Goal: Task Accomplishment & Management: Use online tool/utility

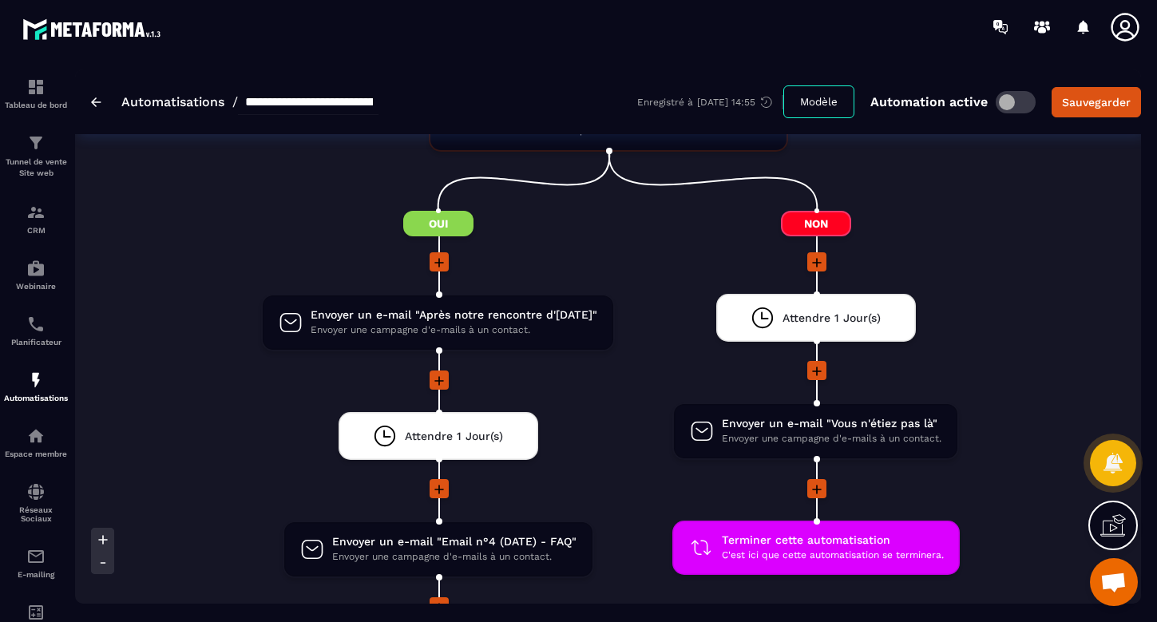
scroll to position [982, 0]
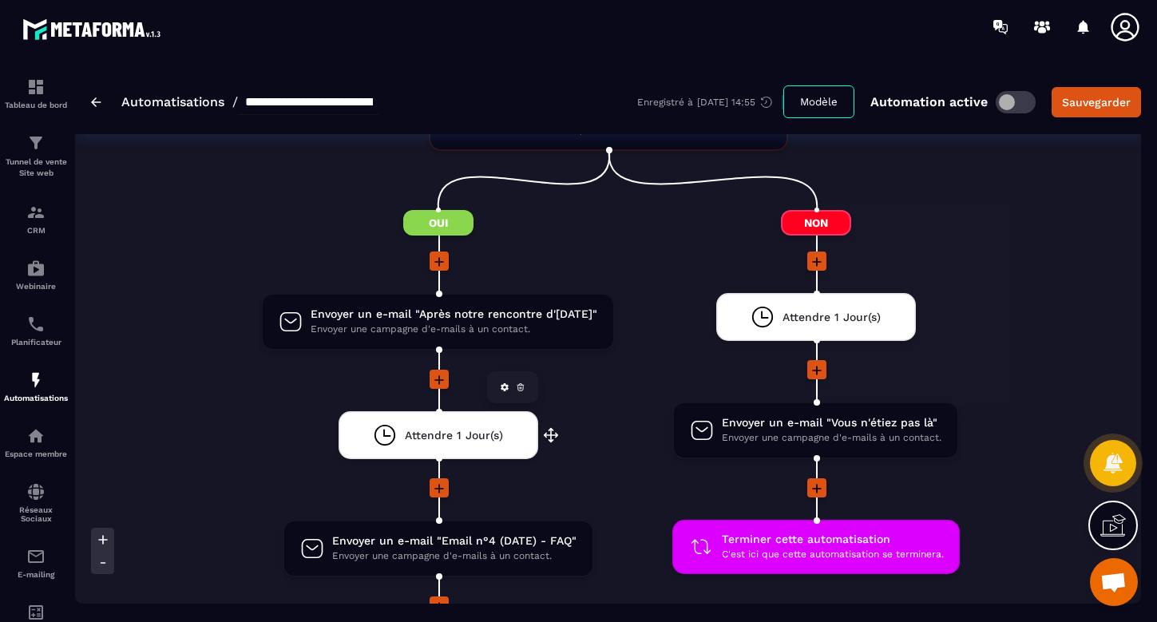
click at [506, 386] on icon at bounding box center [505, 387] width 8 height 8
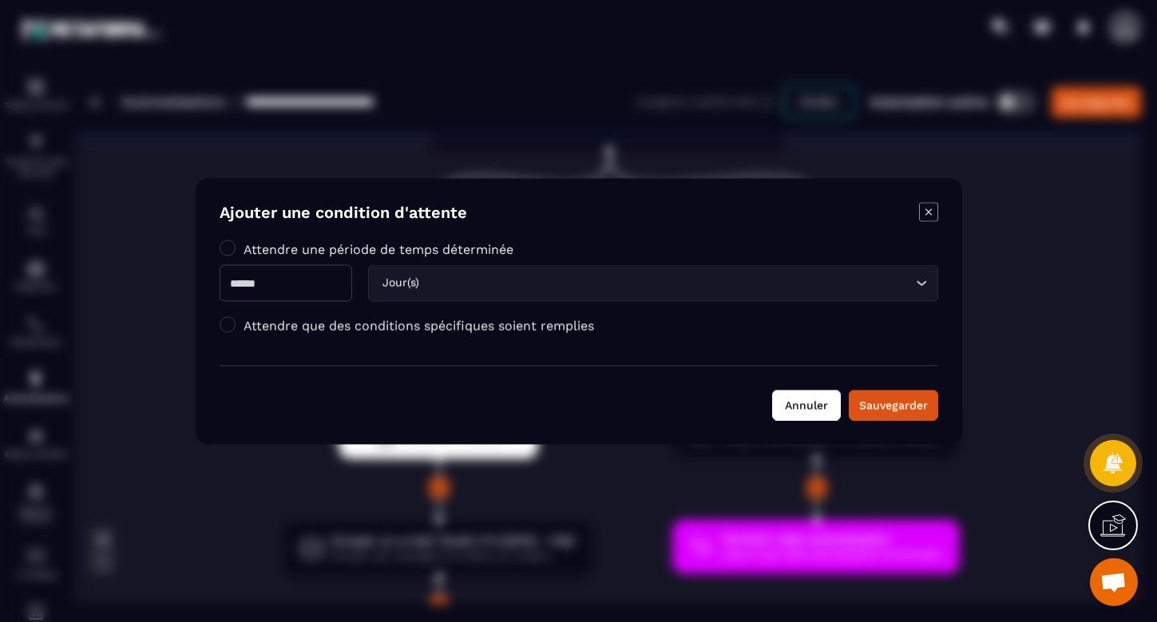
click at [815, 412] on button "Annuler" at bounding box center [806, 405] width 69 height 30
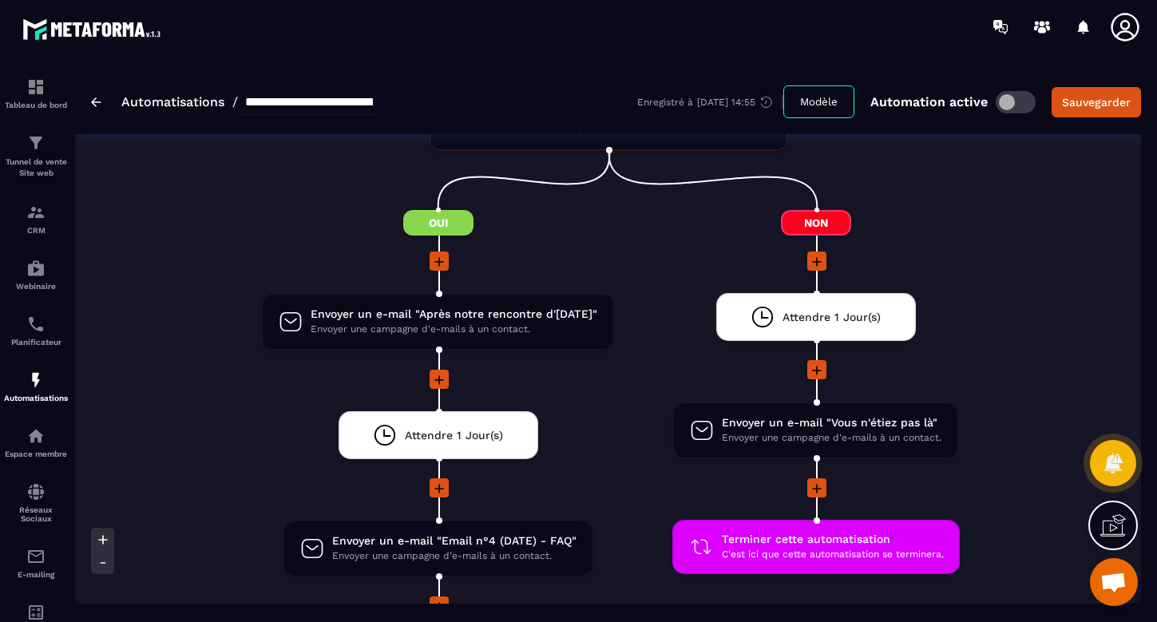
click at [811, 265] on icon at bounding box center [817, 262] width 16 height 16
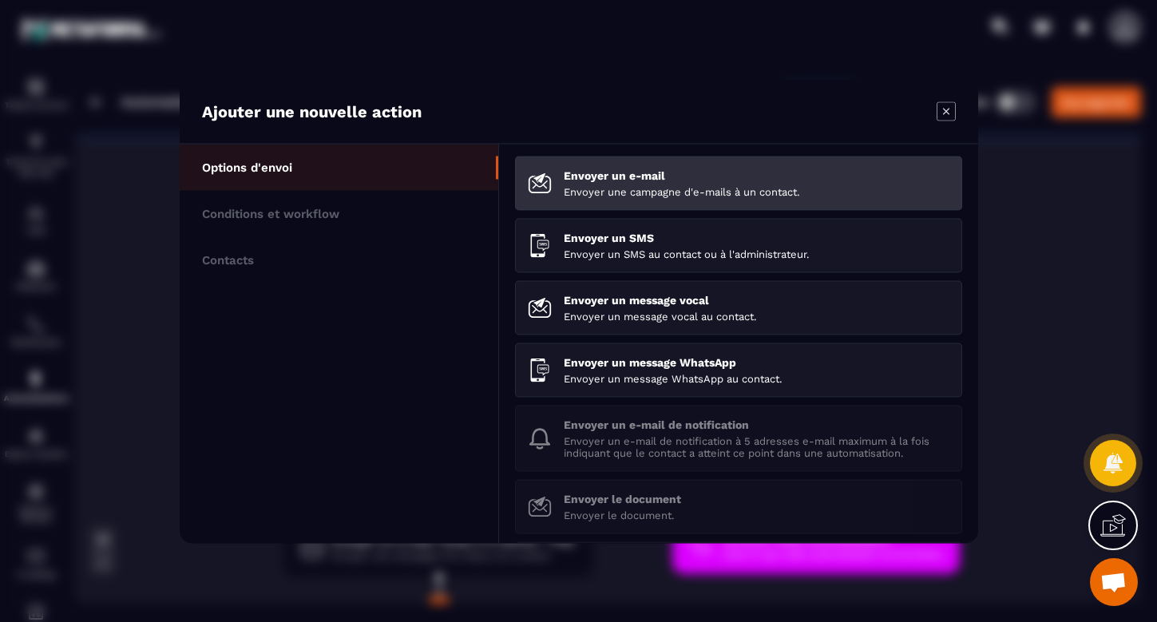
click at [709, 188] on p "Envoyer une campagne d'e-mails à un contact." at bounding box center [757, 191] width 386 height 12
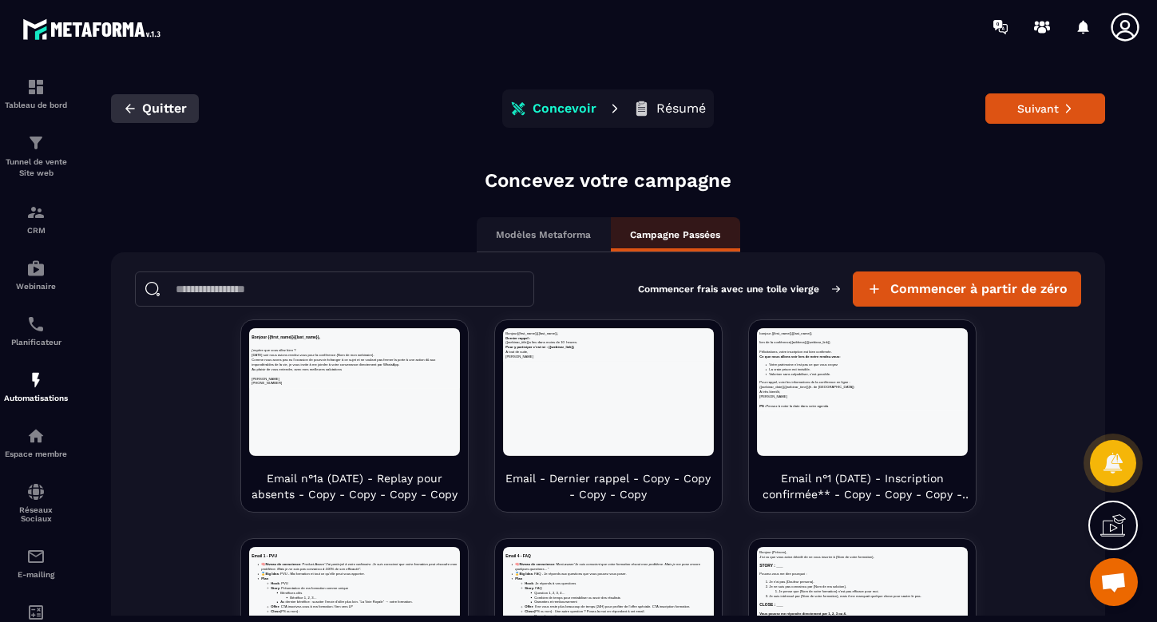
click at [180, 101] on span "Quitter" at bounding box center [164, 109] width 45 height 16
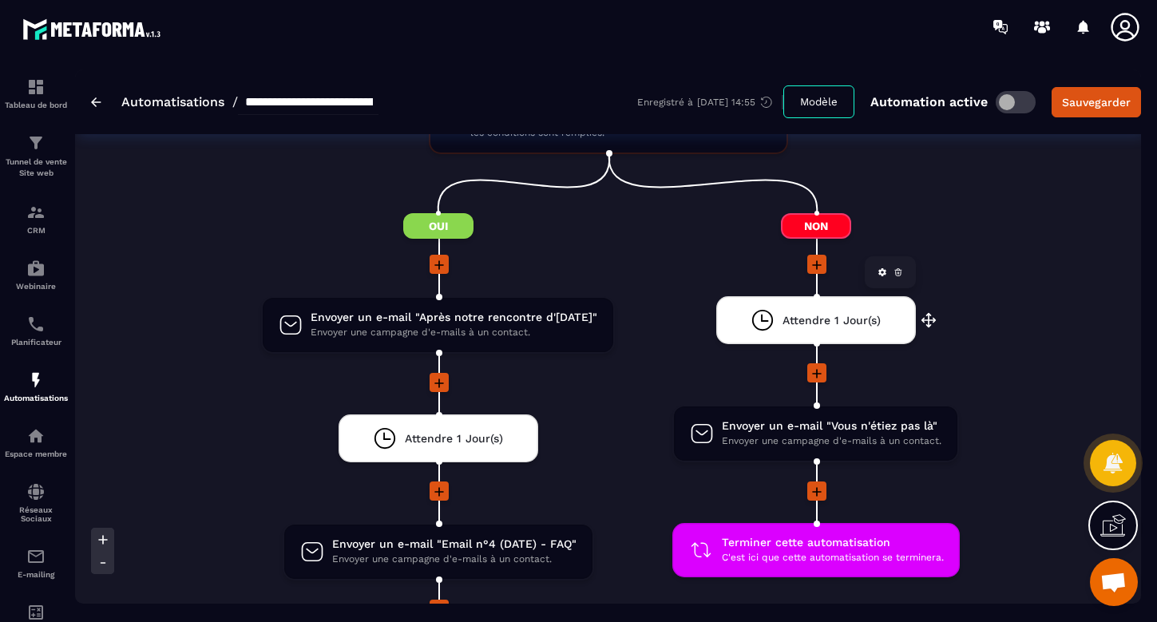
scroll to position [985, 0]
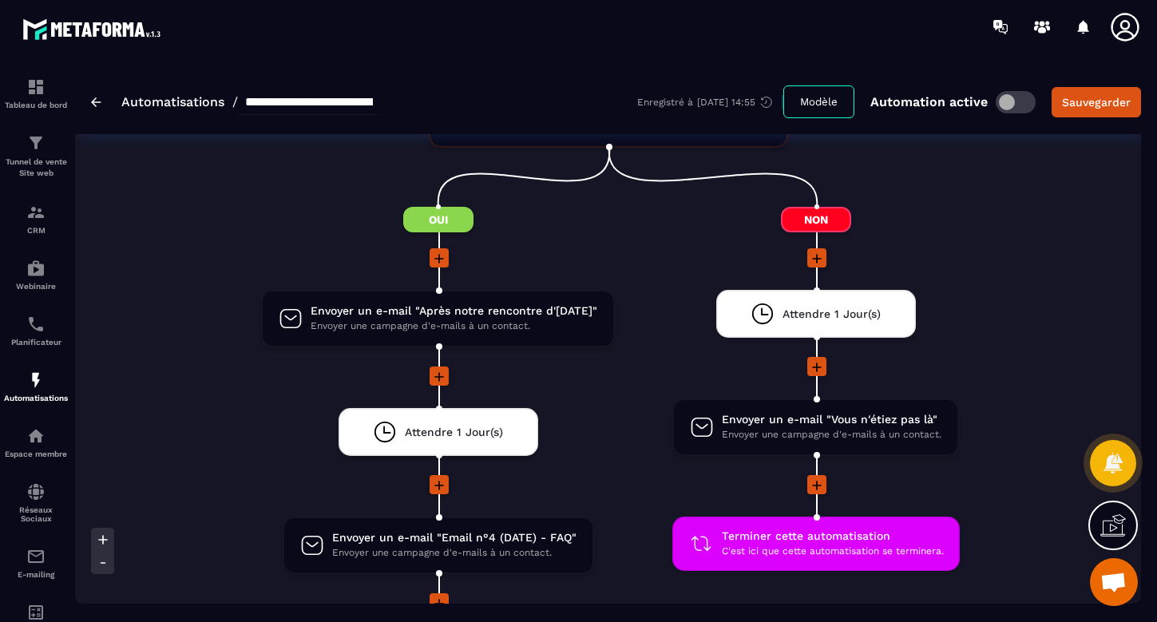
click at [818, 253] on icon at bounding box center [817, 259] width 16 height 16
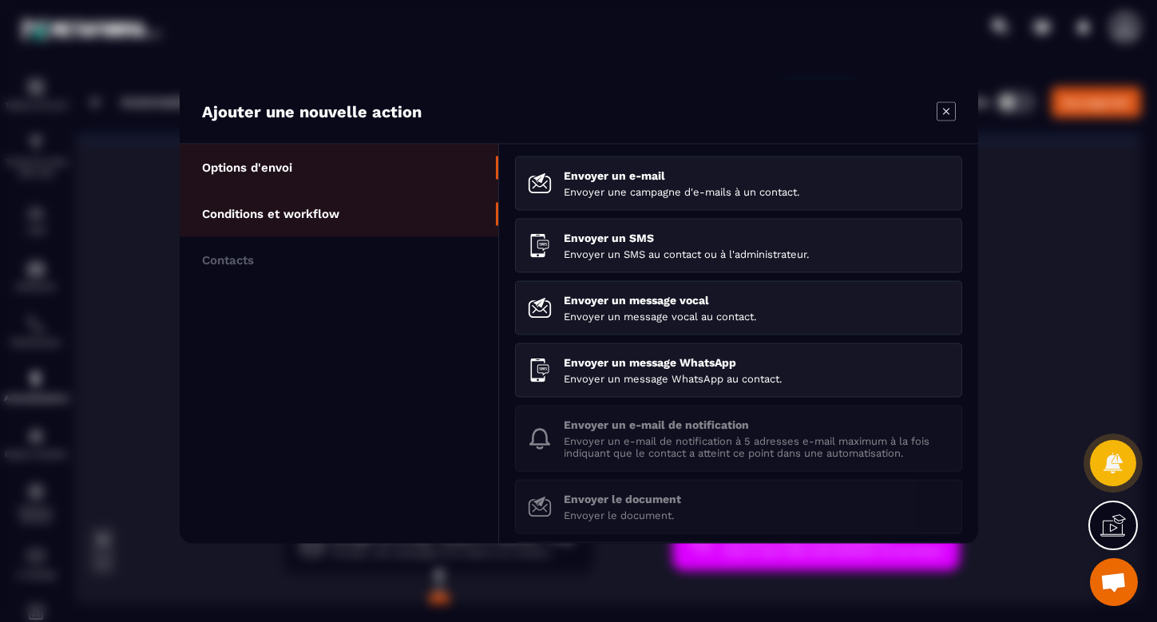
click at [278, 216] on p "Conditions et workflow" at bounding box center [270, 213] width 137 height 14
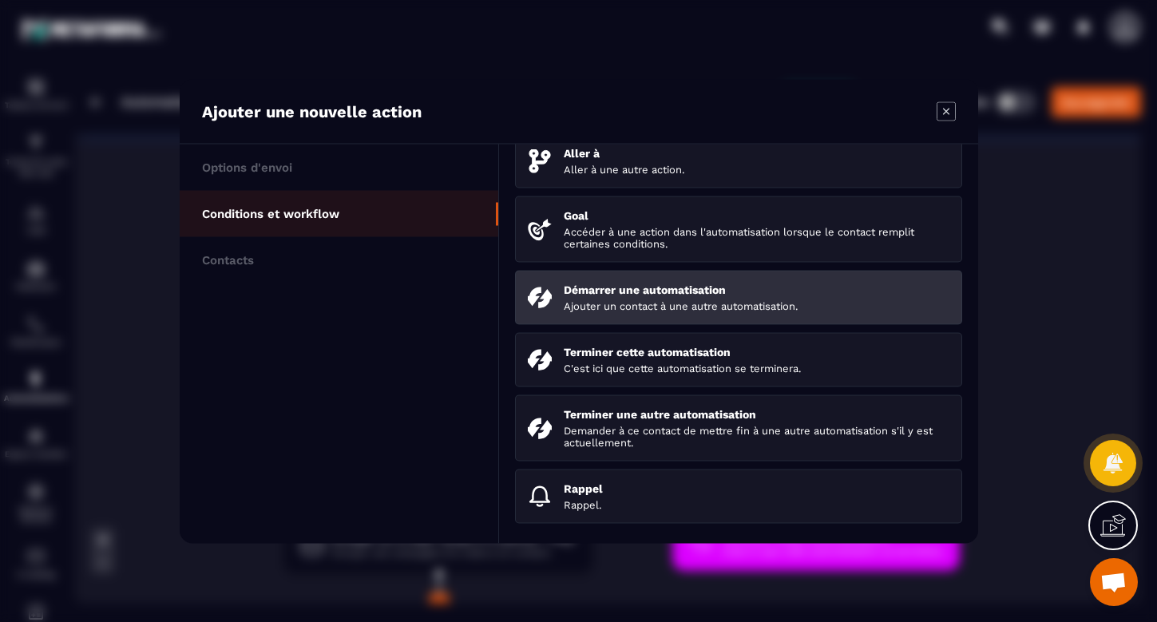
scroll to position [171, 0]
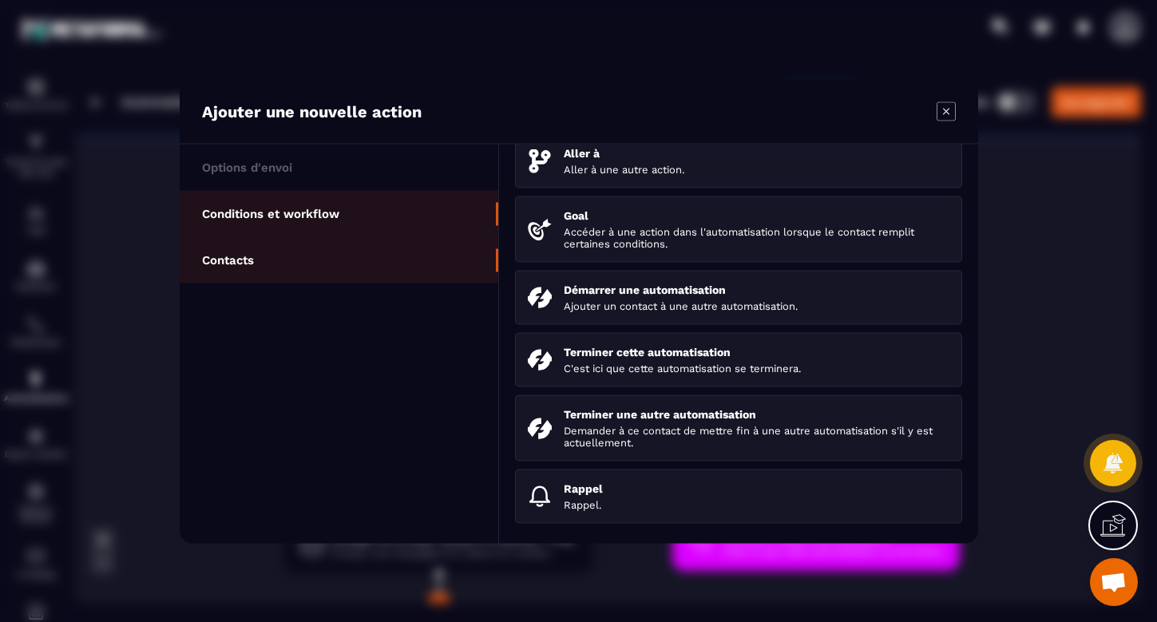
click at [238, 258] on p "Contacts" at bounding box center [228, 259] width 52 height 14
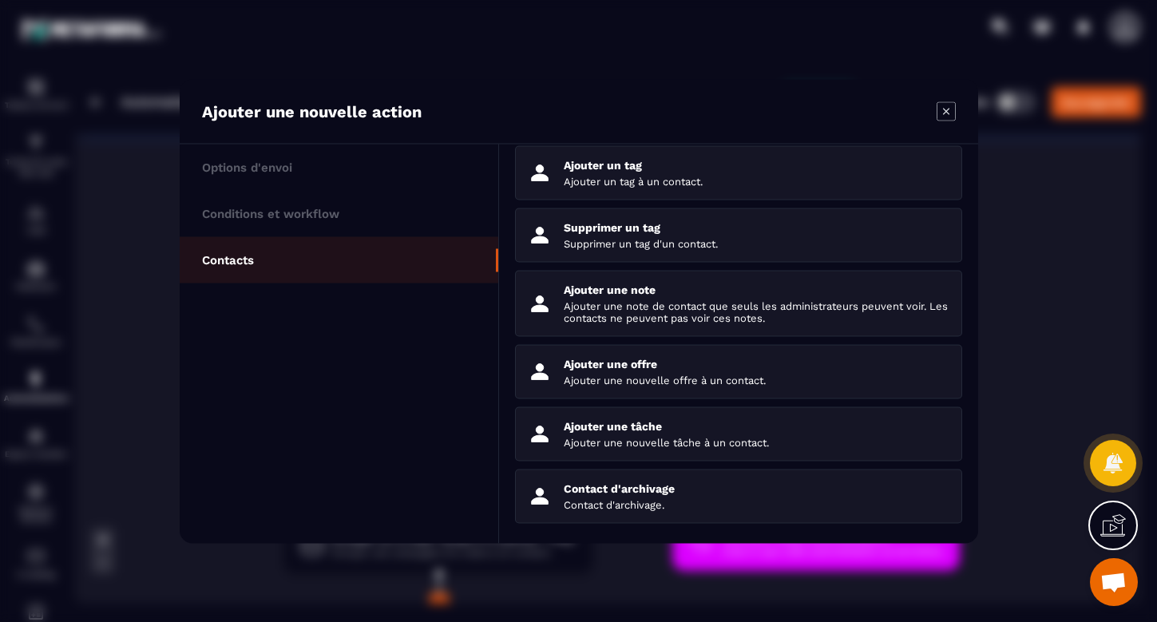
scroll to position [135, 0]
click at [951, 114] on icon "Modal window" at bounding box center [946, 110] width 19 height 19
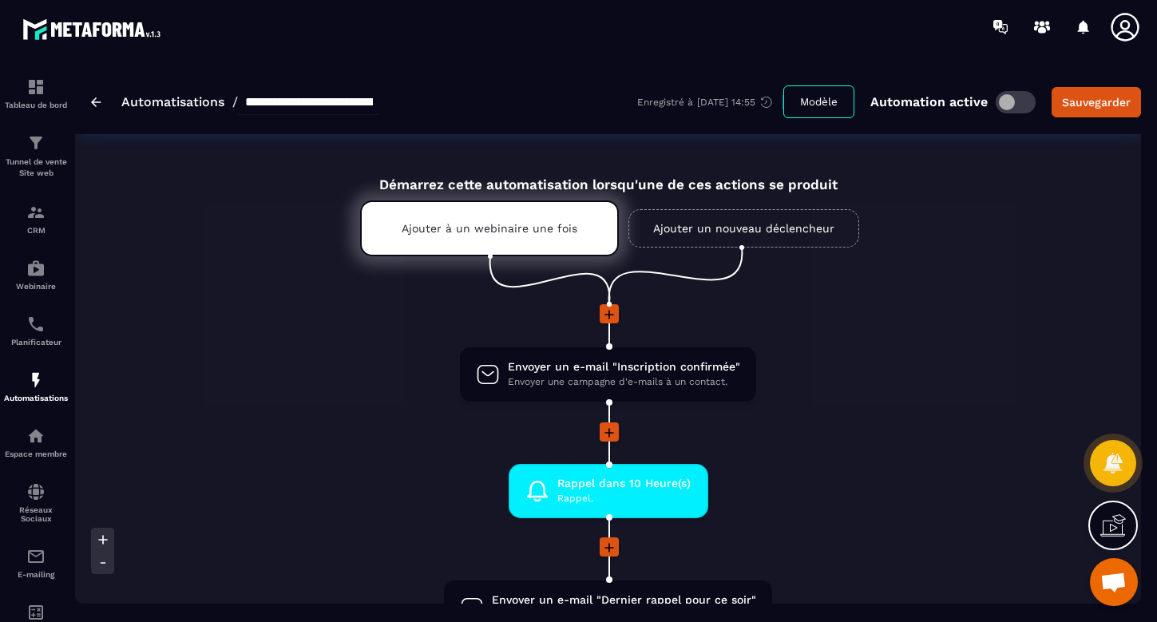
scroll to position [0, 0]
click at [37, 155] on div "Tunnel de vente Site web" at bounding box center [36, 156] width 64 height 46
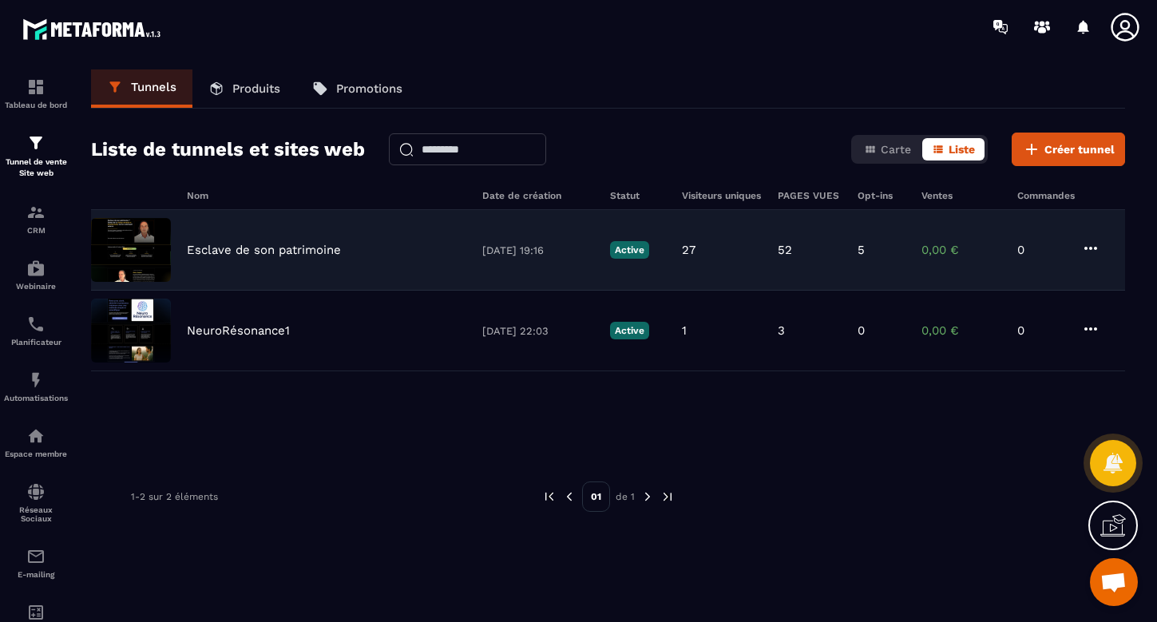
click at [303, 249] on p "Esclave de son patrimoine" at bounding box center [264, 250] width 154 height 14
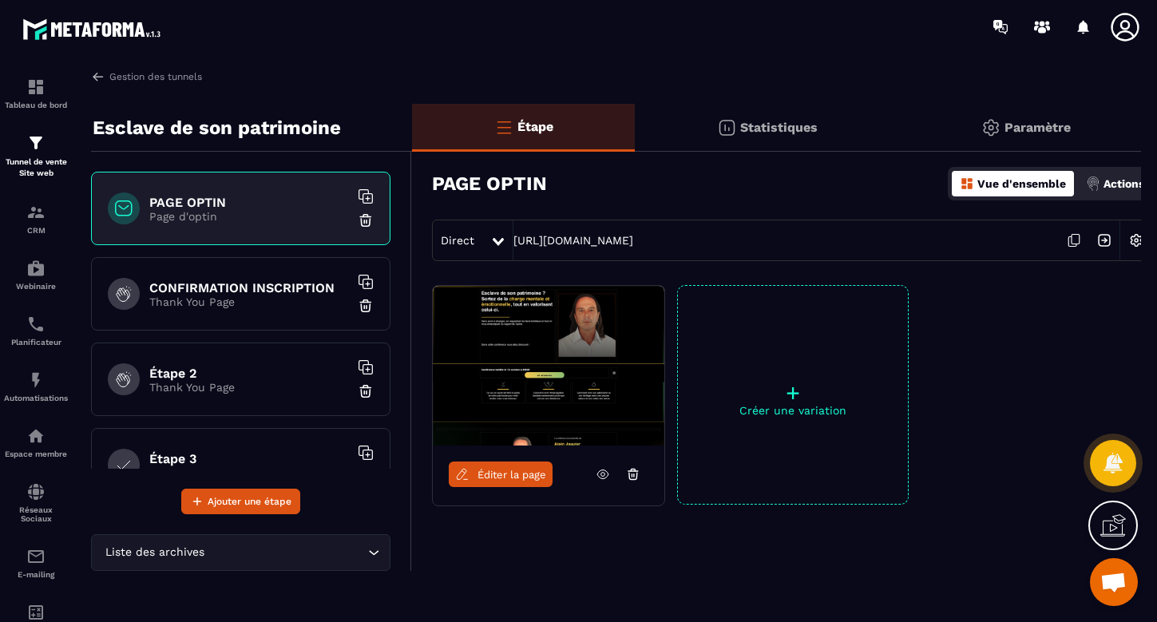
click at [492, 244] on div at bounding box center [499, 240] width 18 height 29
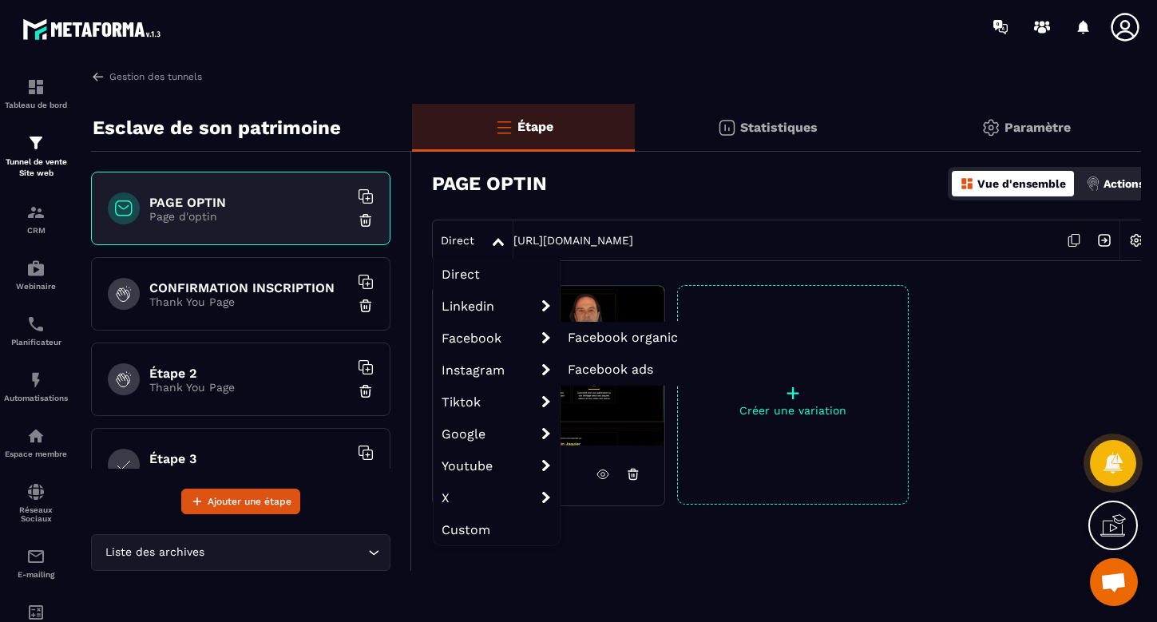
click at [471, 337] on span "Facebook" at bounding box center [497, 338] width 126 height 32
click at [628, 371] on span "Facebook ads" at bounding box center [610, 369] width 85 height 15
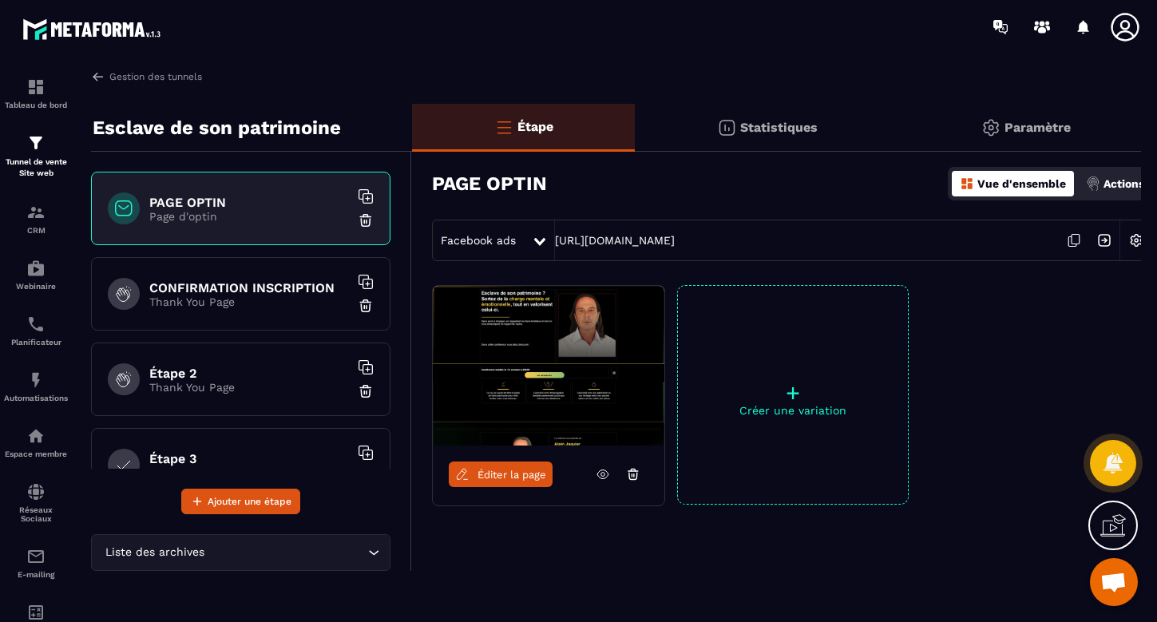
click at [1136, 241] on img at bounding box center [1136, 240] width 30 height 30
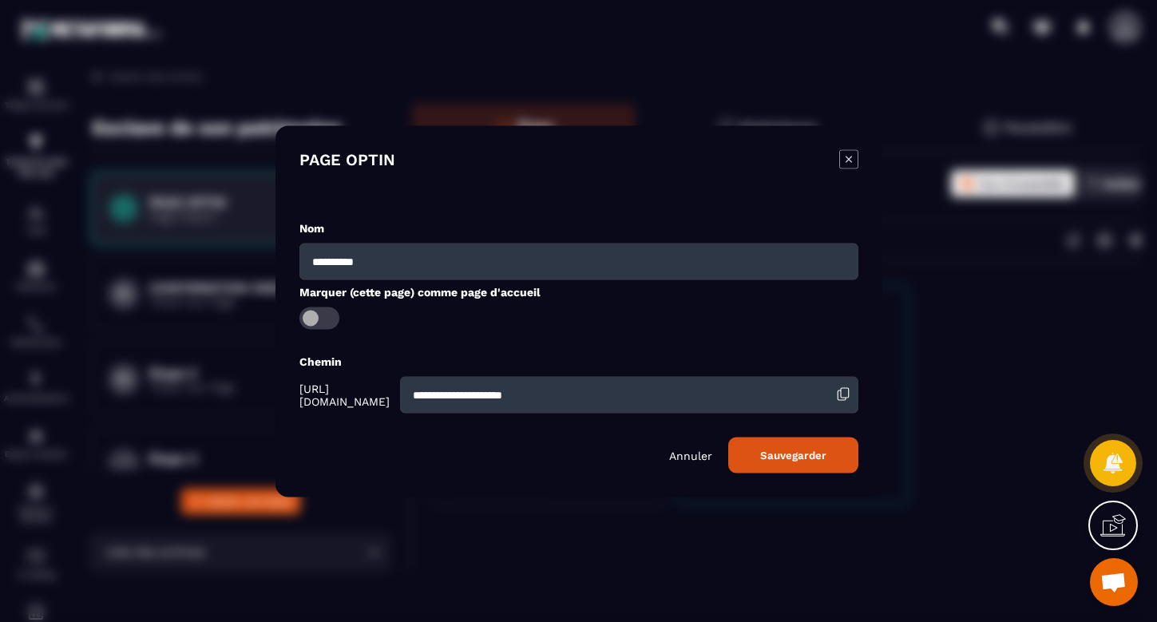
click at [703, 450] on p "Annuler" at bounding box center [690, 455] width 43 height 13
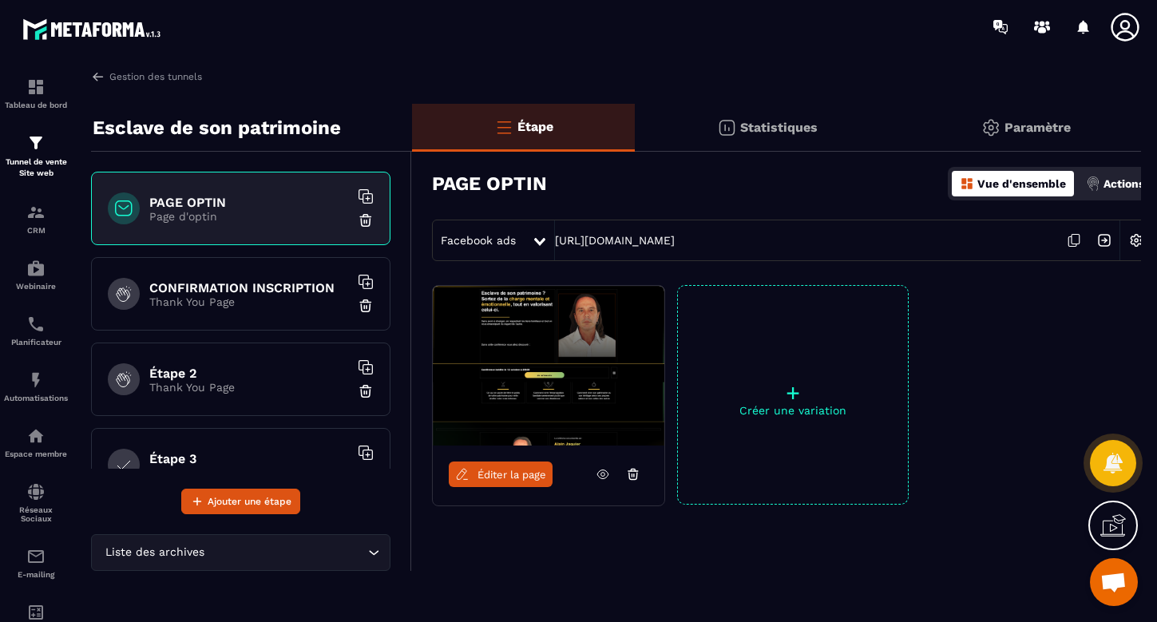
click at [537, 241] on icon at bounding box center [539, 242] width 11 height 8
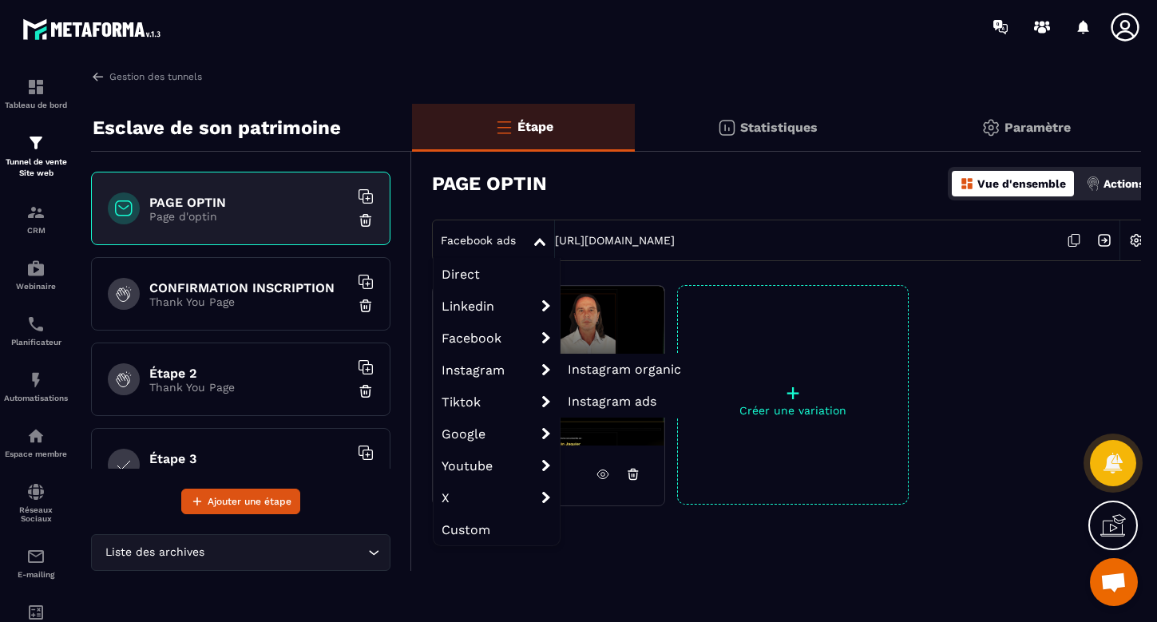
click at [608, 406] on span "Instagram ads" at bounding box center [612, 401] width 89 height 15
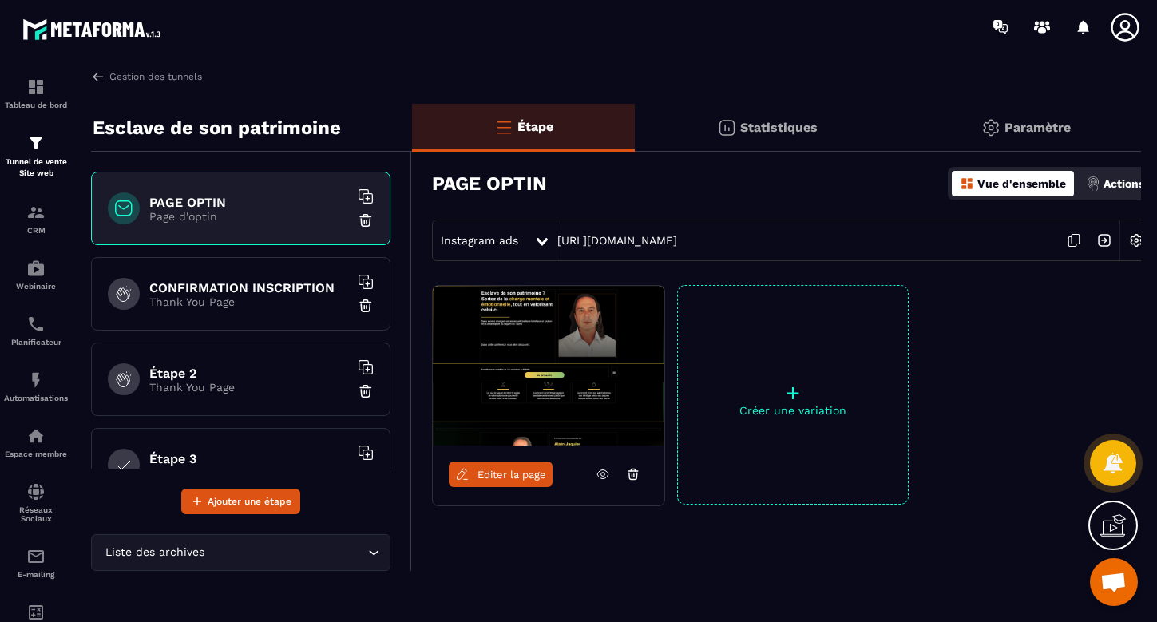
click at [539, 240] on icon at bounding box center [542, 242] width 11 height 8
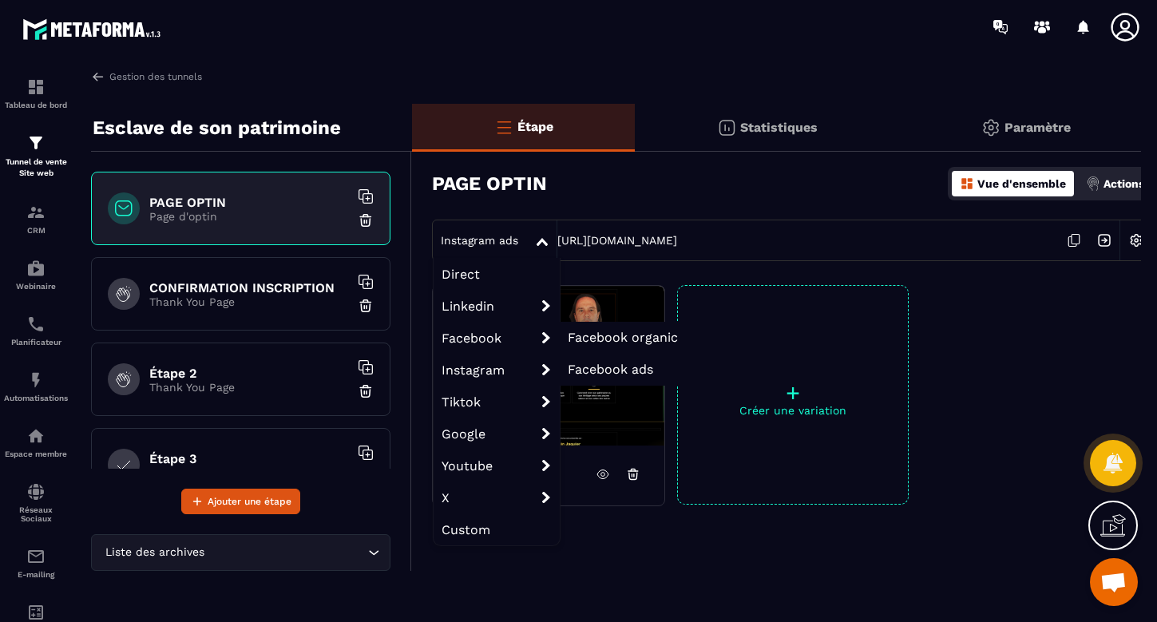
click at [614, 370] on span "Facebook ads" at bounding box center [610, 369] width 85 height 15
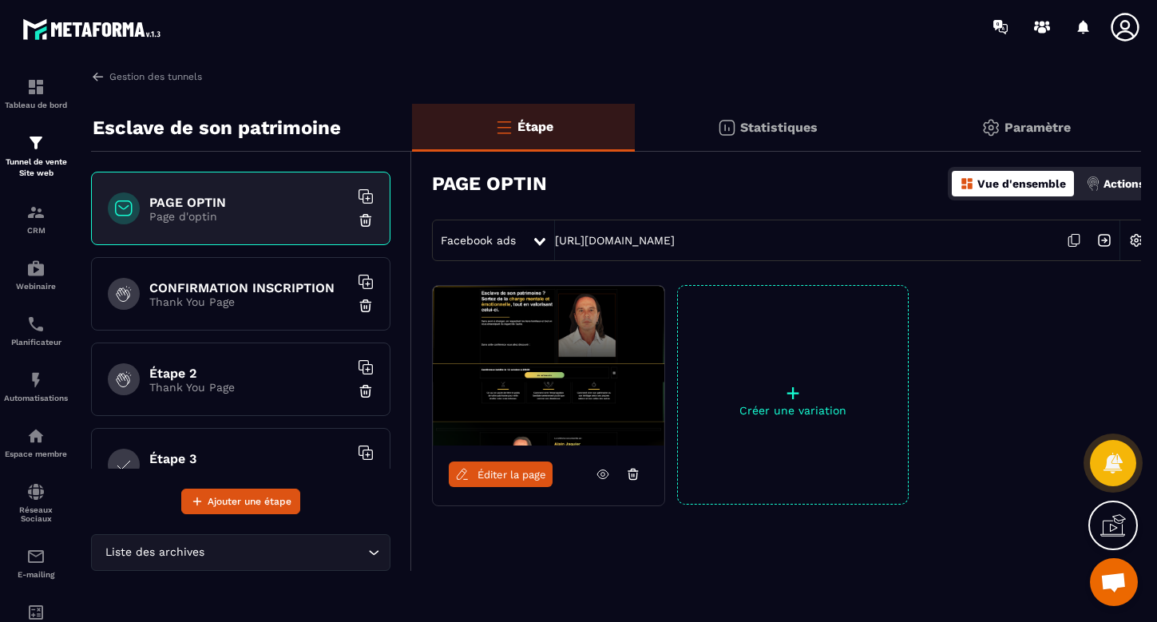
click at [539, 240] on icon at bounding box center [539, 242] width 11 height 8
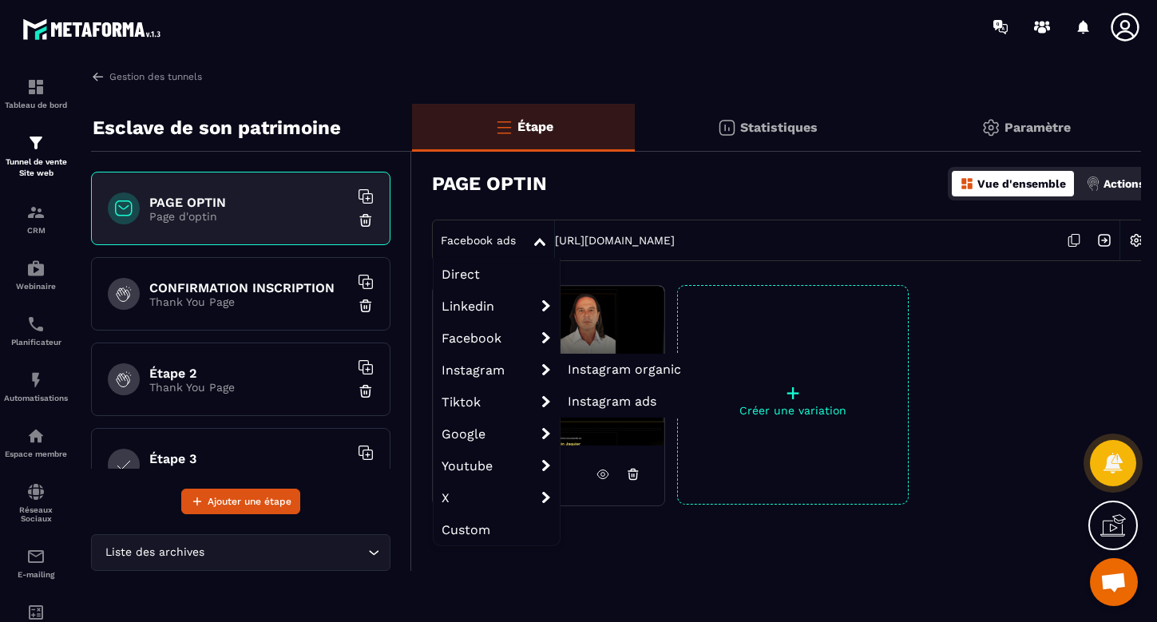
click at [603, 405] on span "Instagram ads" at bounding box center [612, 401] width 89 height 15
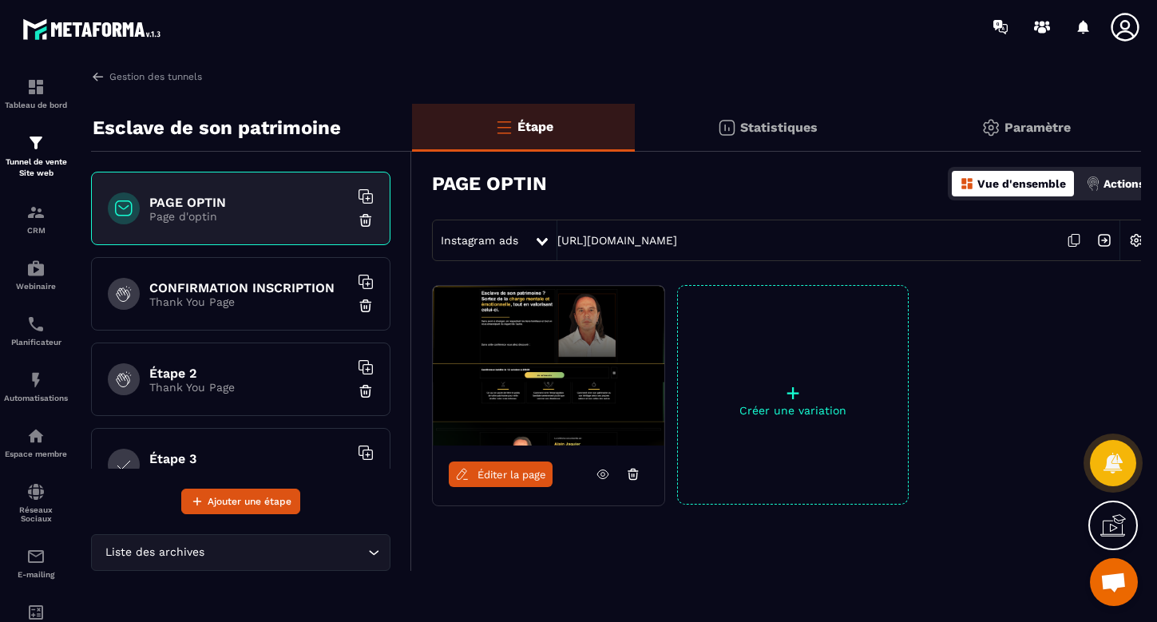
click at [539, 239] on icon at bounding box center [542, 242] width 11 height 8
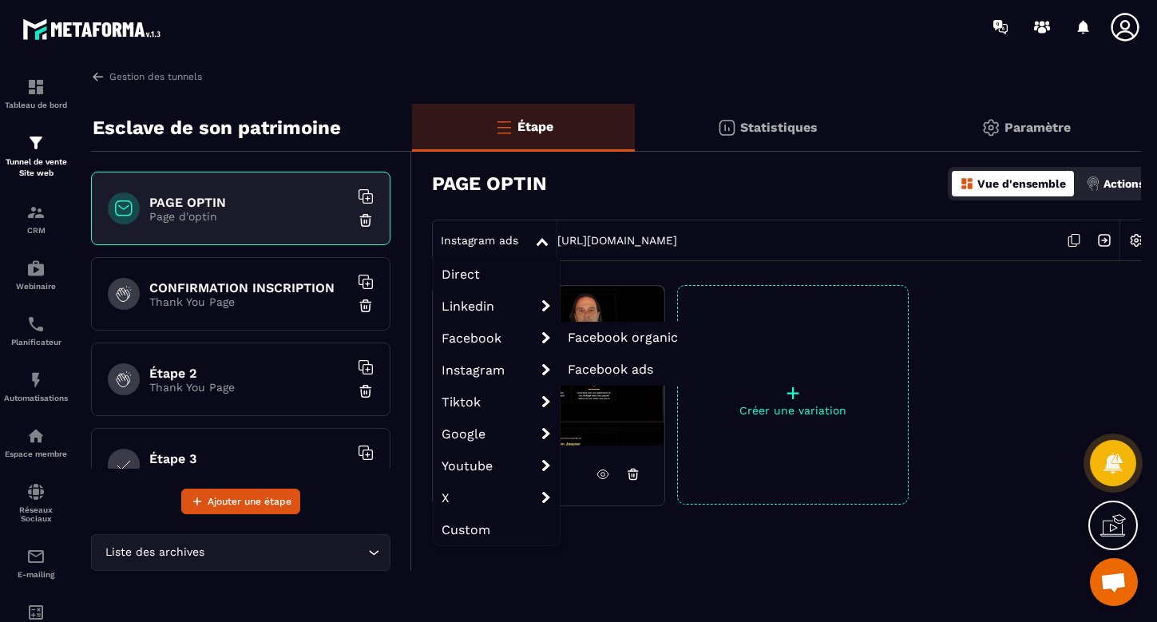
click at [600, 373] on span "Facebook ads" at bounding box center [610, 369] width 85 height 15
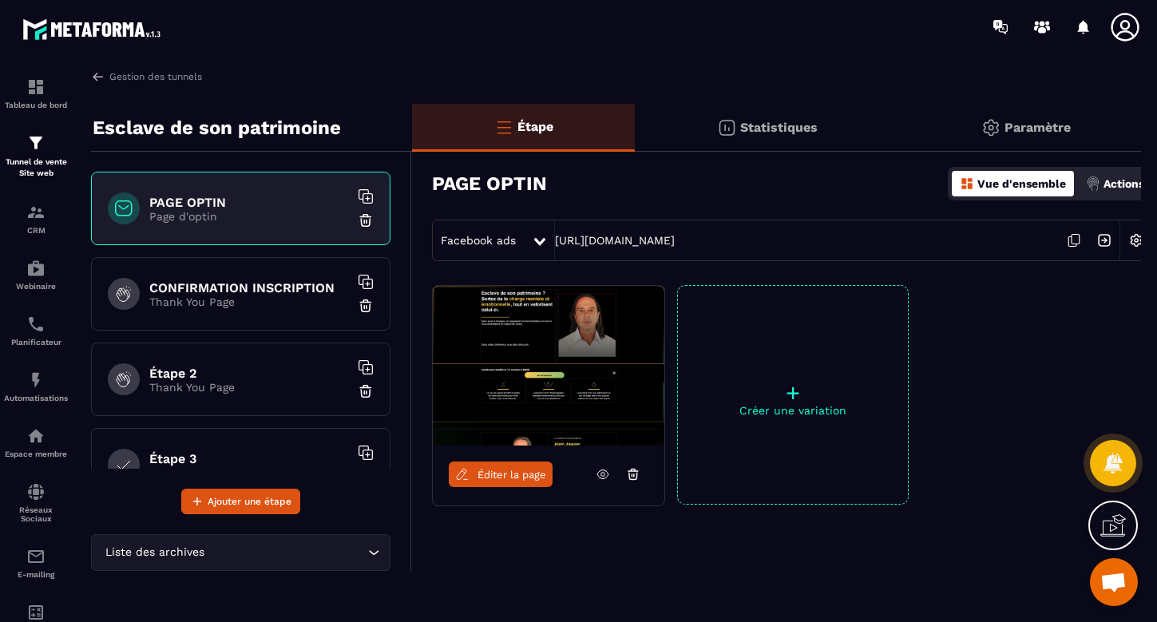
click at [539, 239] on icon at bounding box center [539, 242] width 11 height 8
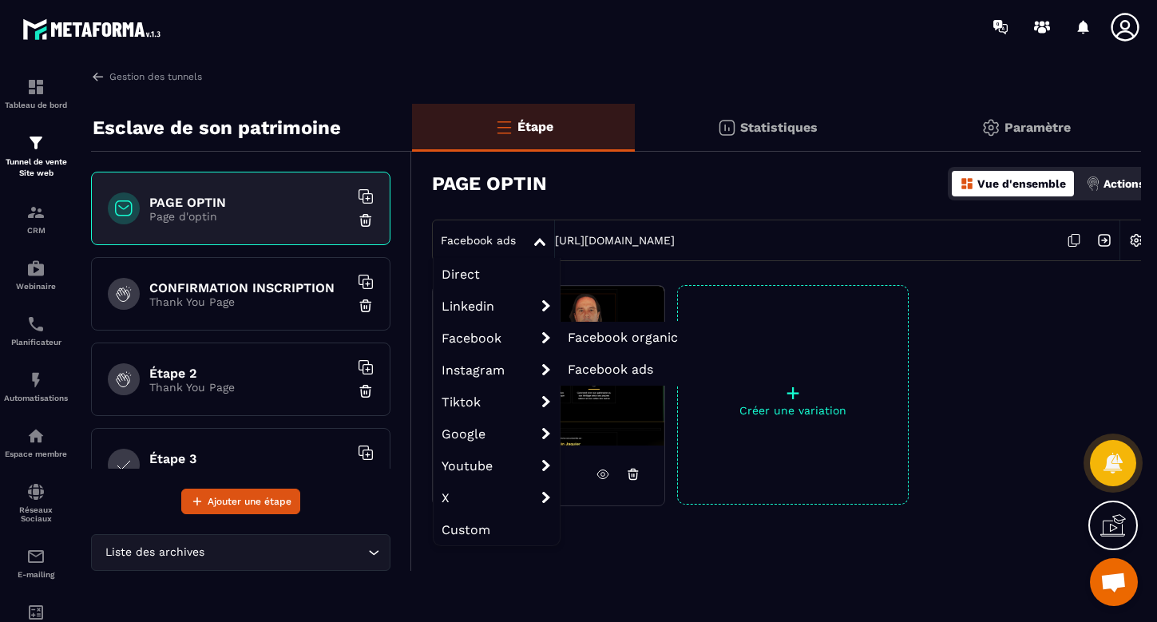
click at [599, 370] on span "Facebook ads" at bounding box center [610, 369] width 85 height 15
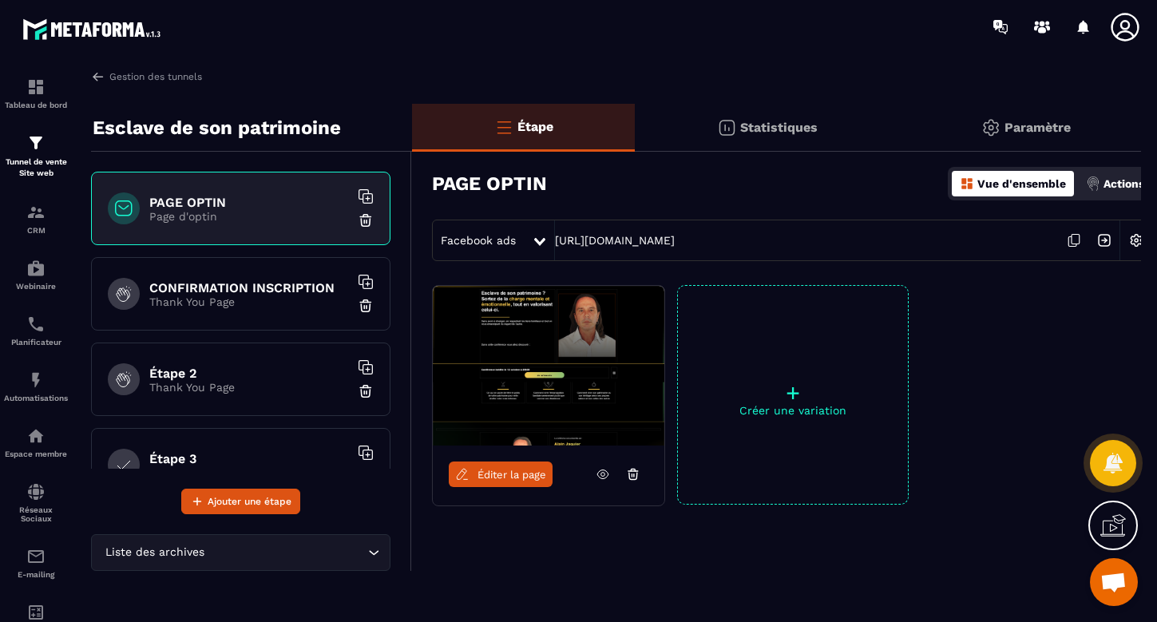
click at [549, 233] on div at bounding box center [541, 240] width 18 height 29
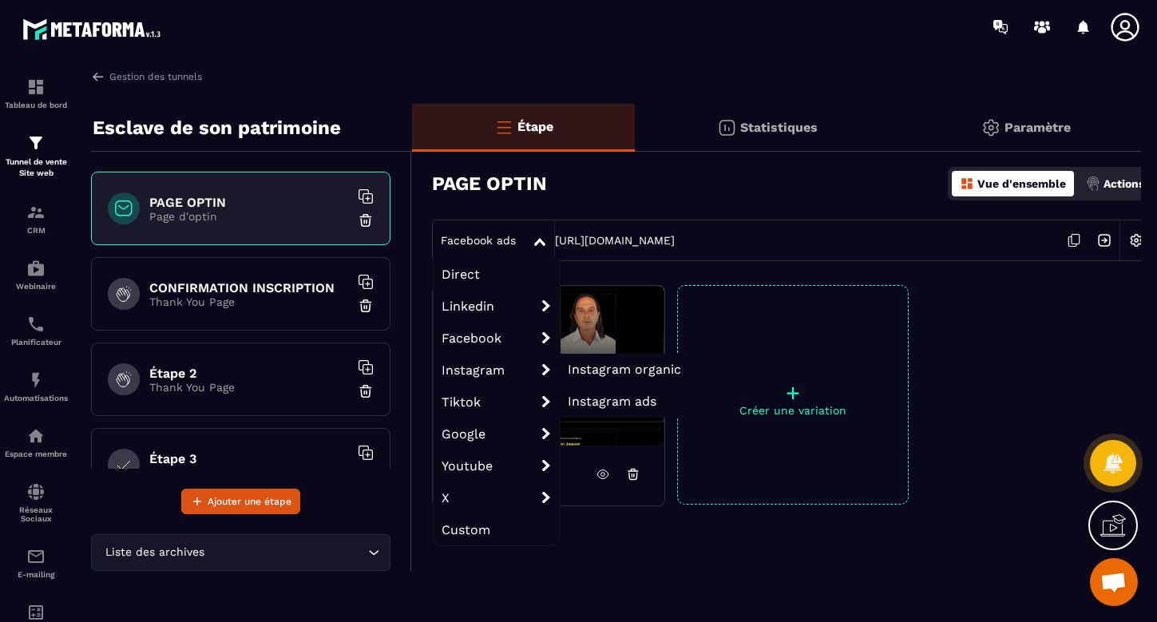
click at [586, 402] on span "Instagram ads" at bounding box center [612, 401] width 89 height 15
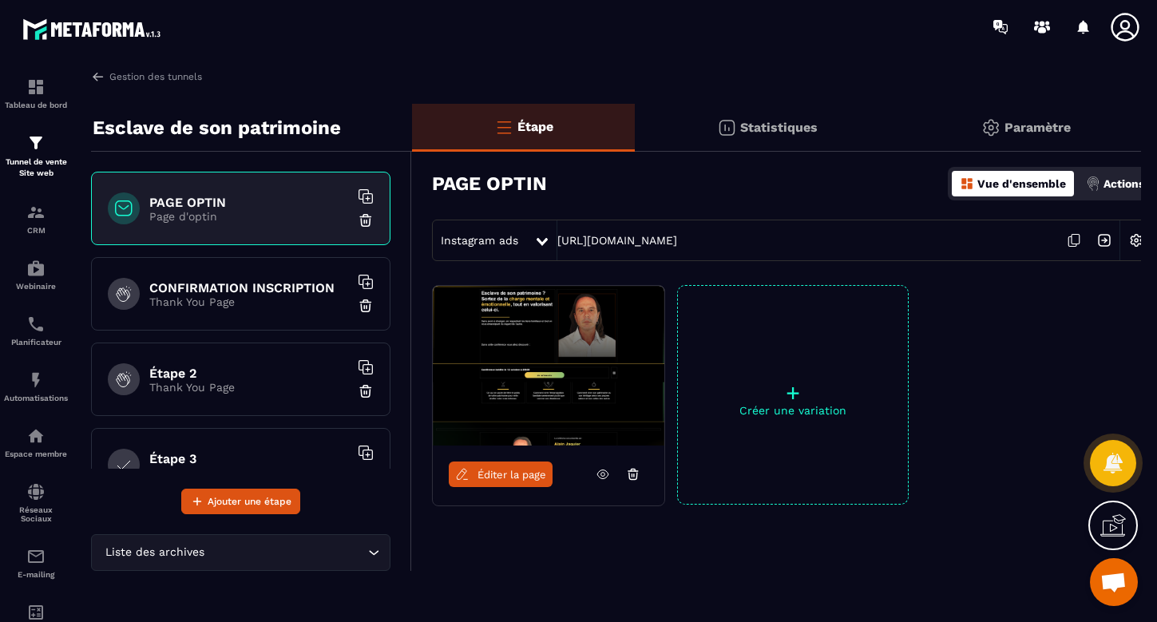
click at [540, 232] on div at bounding box center [543, 240] width 18 height 29
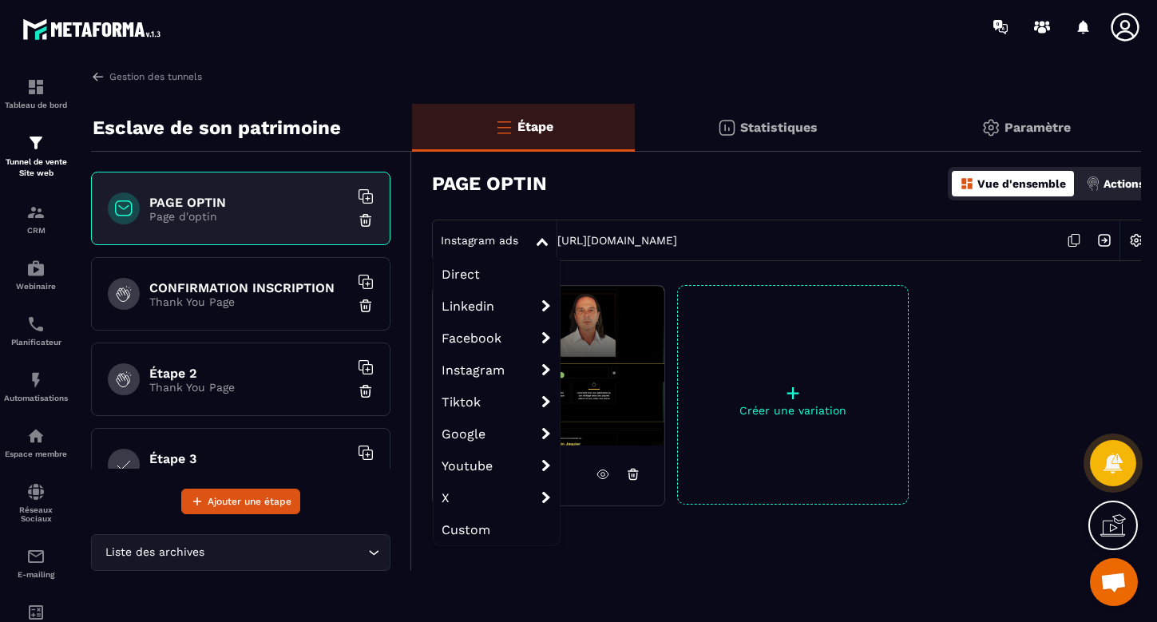
click at [469, 273] on span "Direct" at bounding box center [497, 274] width 126 height 32
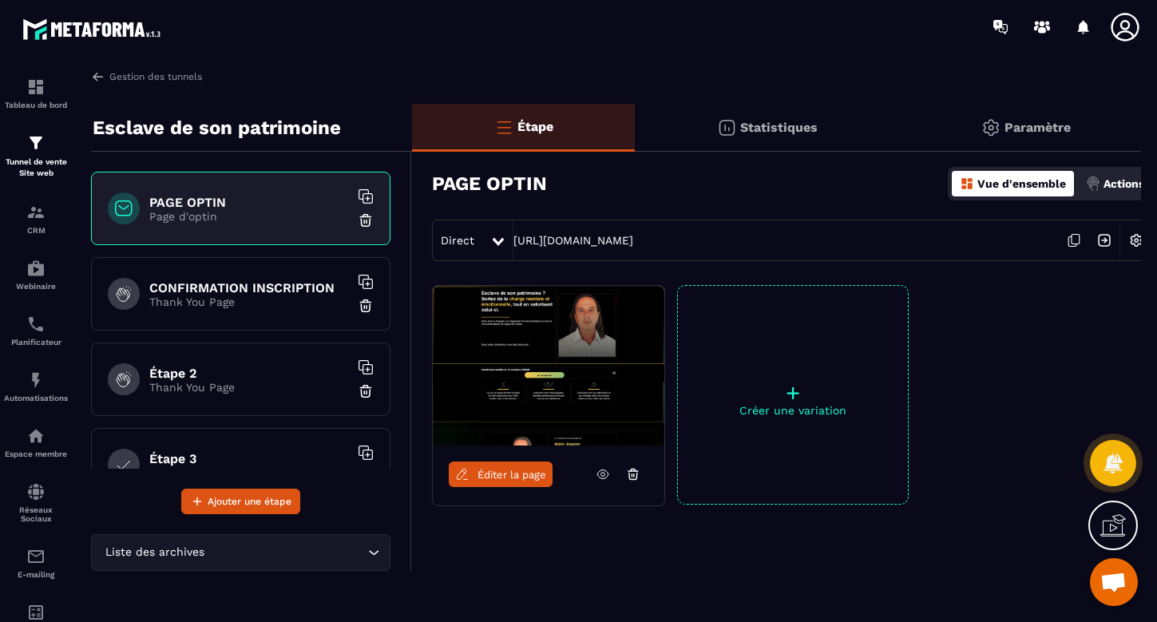
click at [497, 238] on icon at bounding box center [498, 242] width 11 height 8
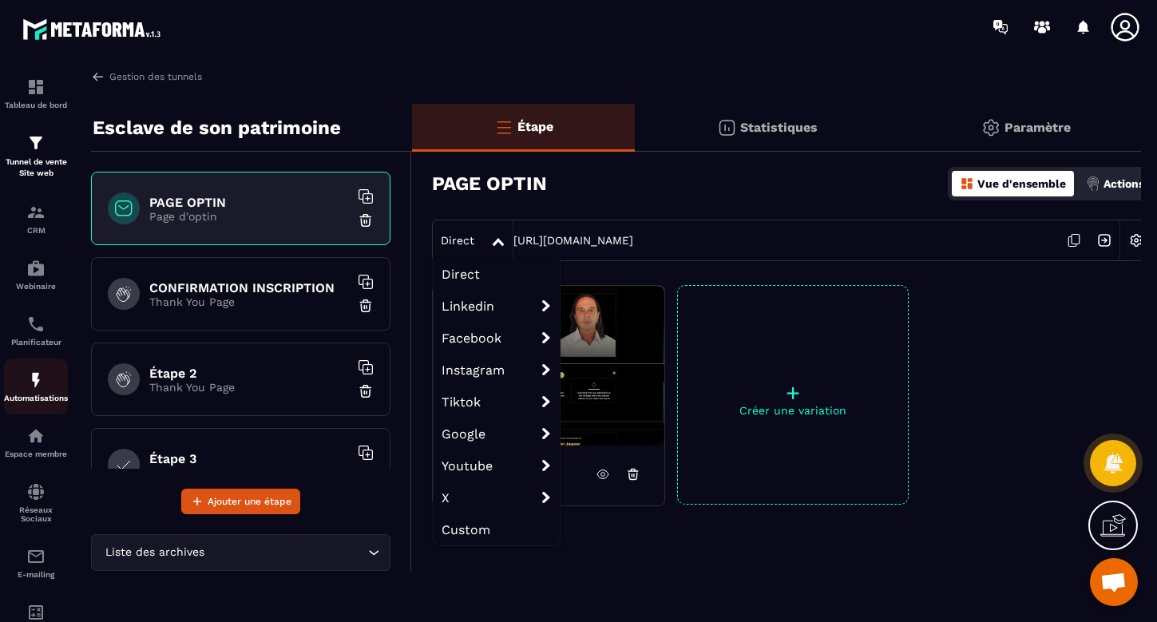
click at [44, 371] on img at bounding box center [35, 379] width 19 height 19
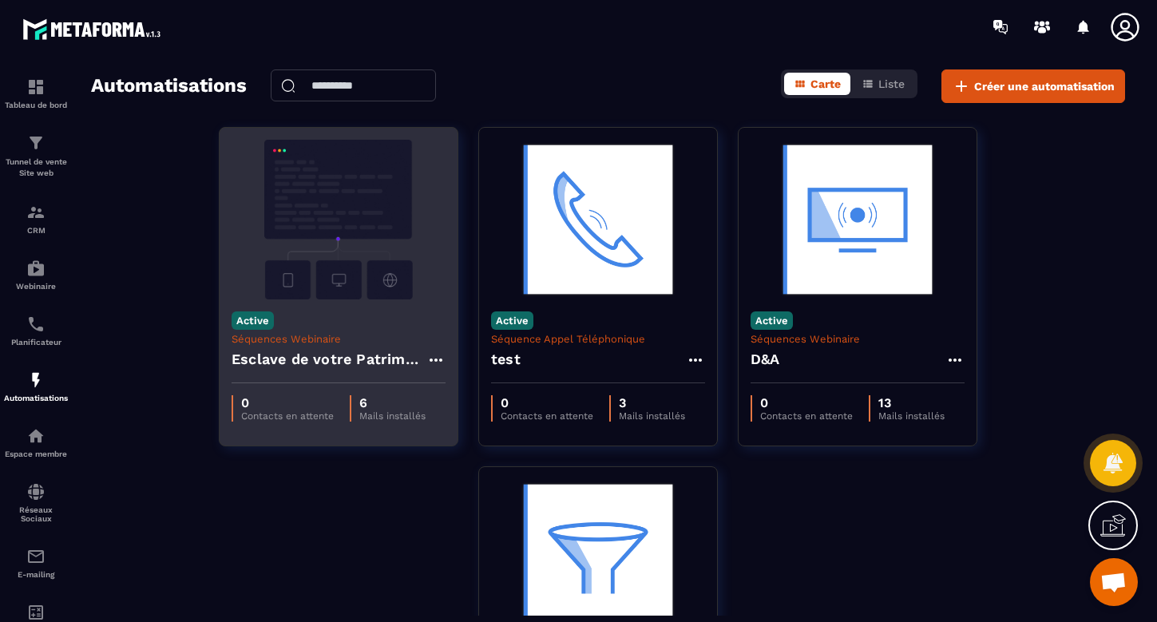
click at [374, 204] on img at bounding box center [339, 220] width 214 height 160
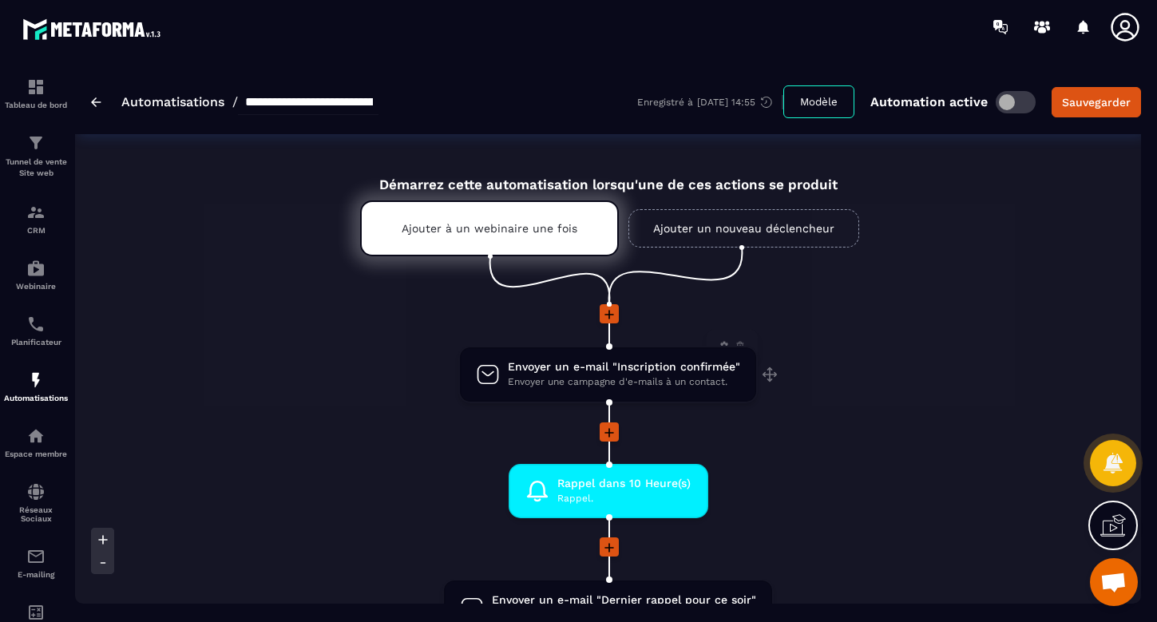
click at [618, 375] on span "Envoyer une campagne d'e-mails à un contact." at bounding box center [624, 381] width 232 height 15
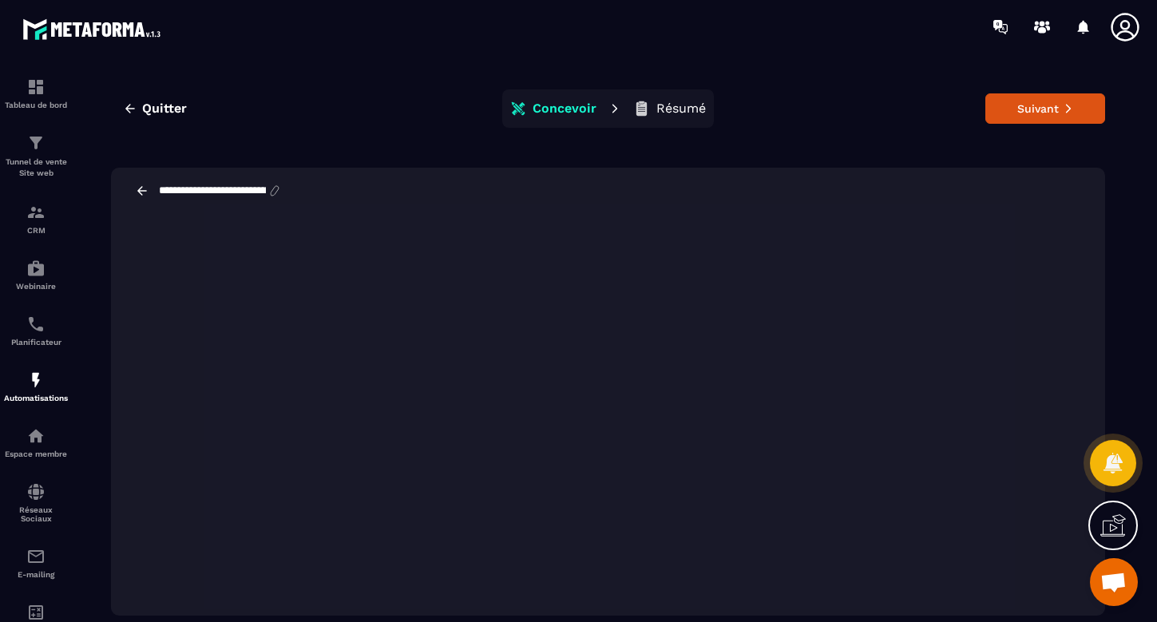
click at [665, 105] on p "Résumé" at bounding box center [681, 109] width 50 height 16
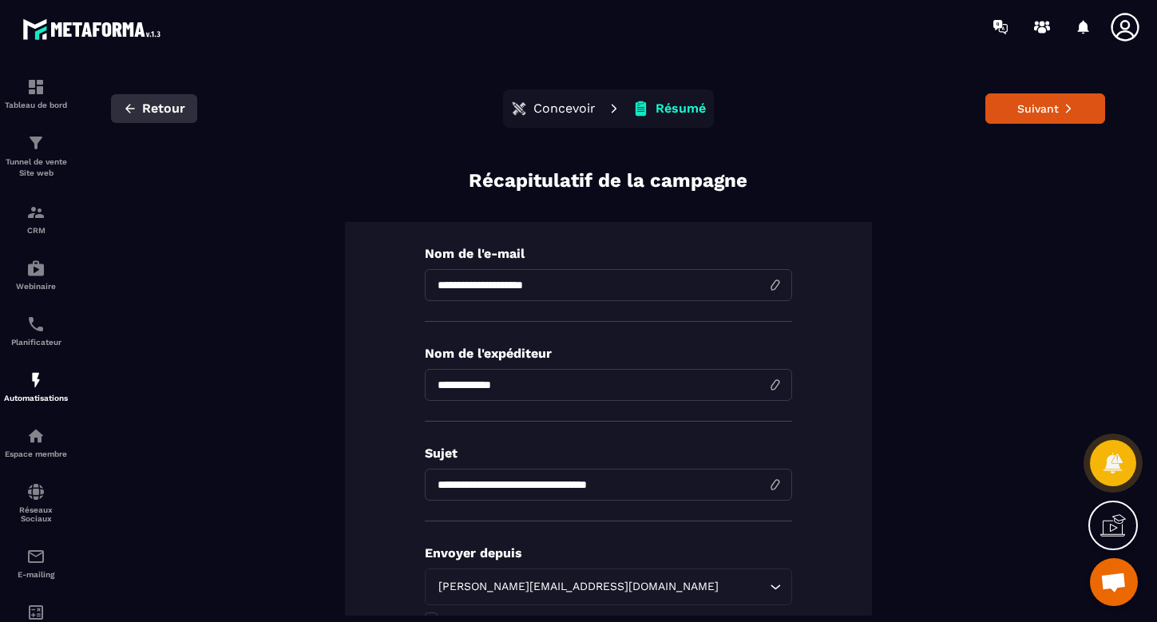
click at [149, 102] on span "Retour" at bounding box center [163, 109] width 43 height 16
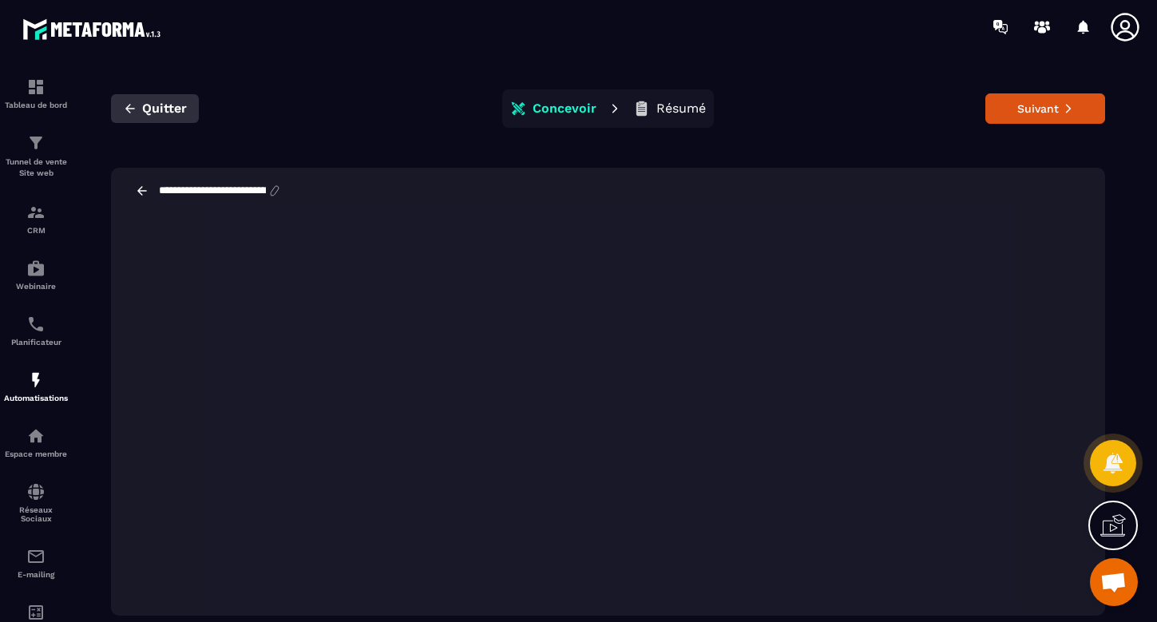
click at [168, 106] on span "Quitter" at bounding box center [164, 109] width 45 height 16
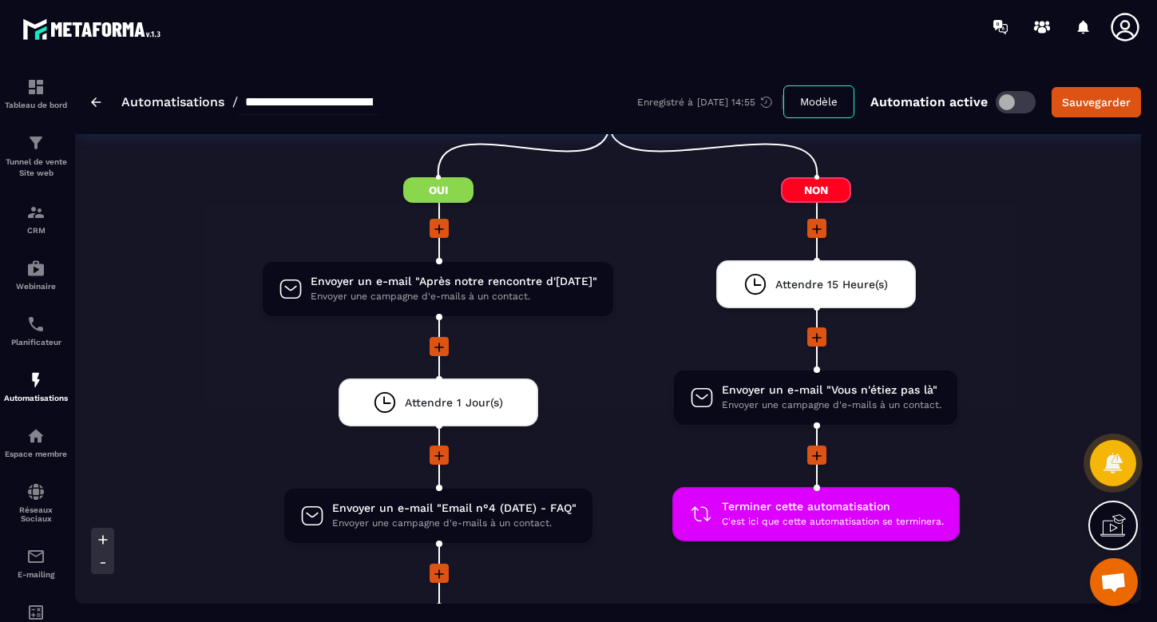
scroll to position [1007, 0]
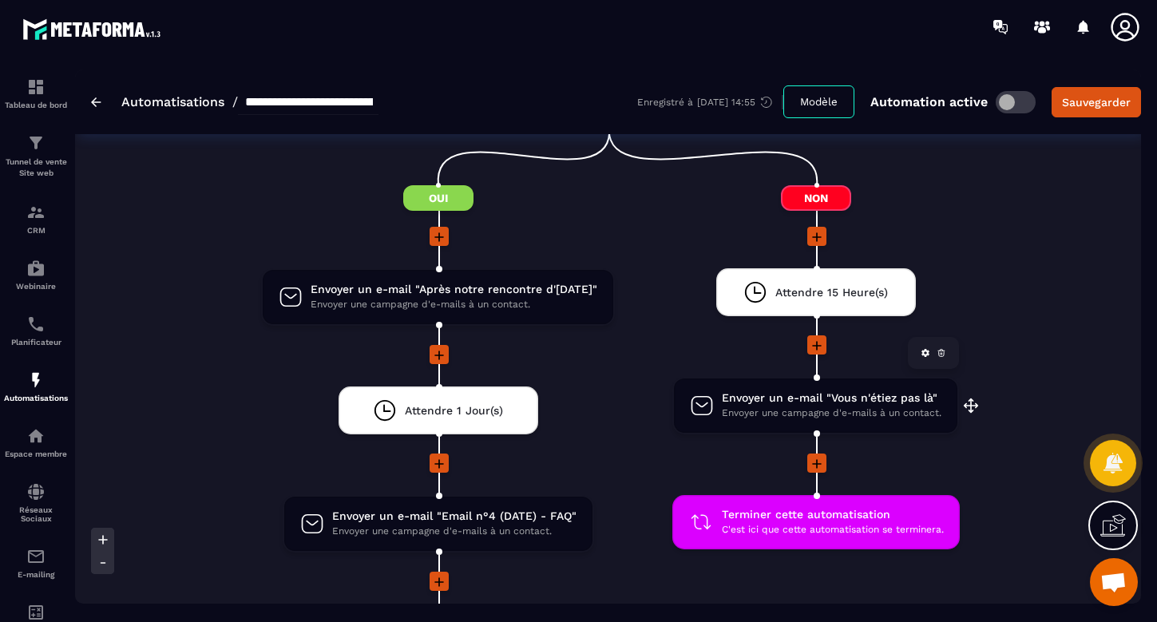
click at [778, 416] on span "Envoyer une campagne d'e-mails à un contact." at bounding box center [832, 413] width 220 height 15
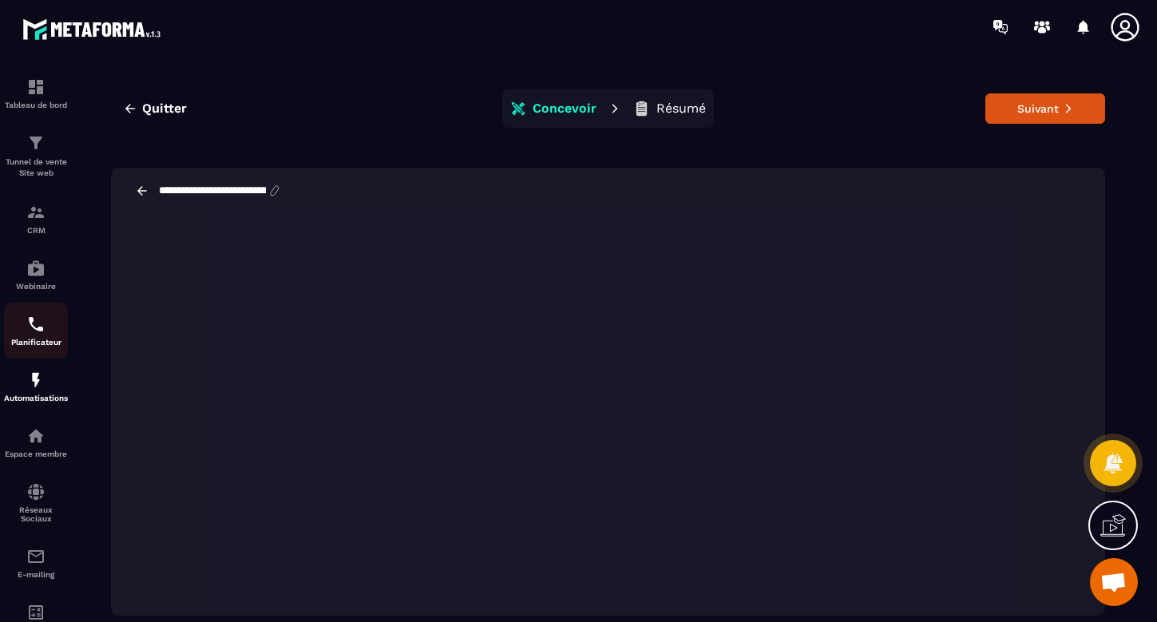
click at [42, 331] on img at bounding box center [35, 324] width 19 height 19
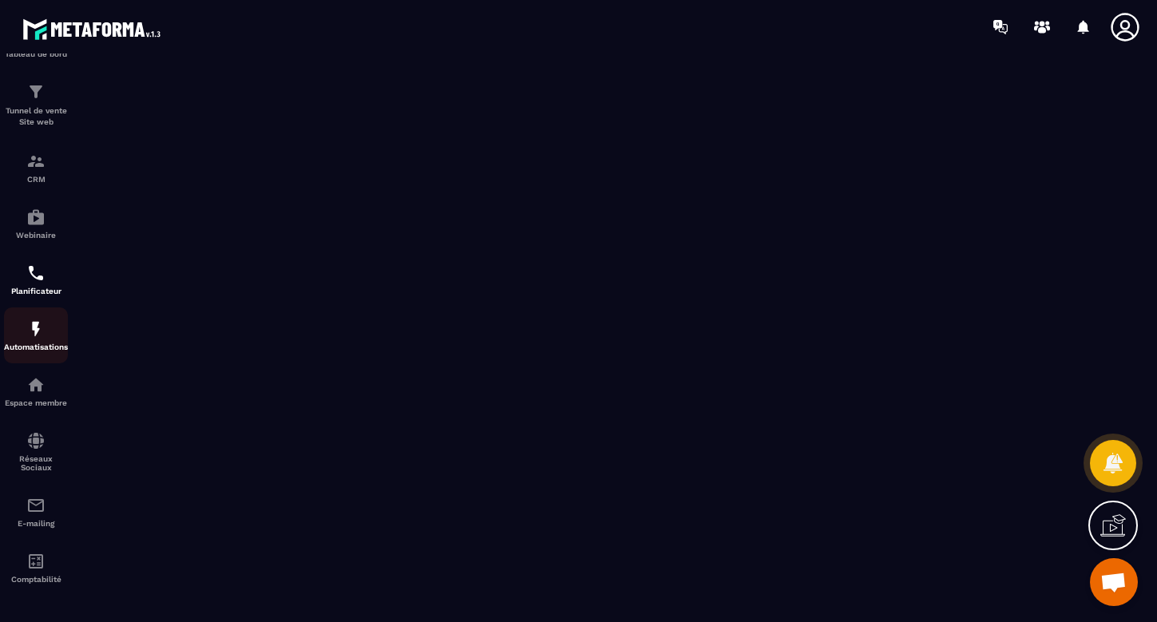
scroll to position [51, 0]
click at [43, 213] on img at bounding box center [35, 217] width 19 height 19
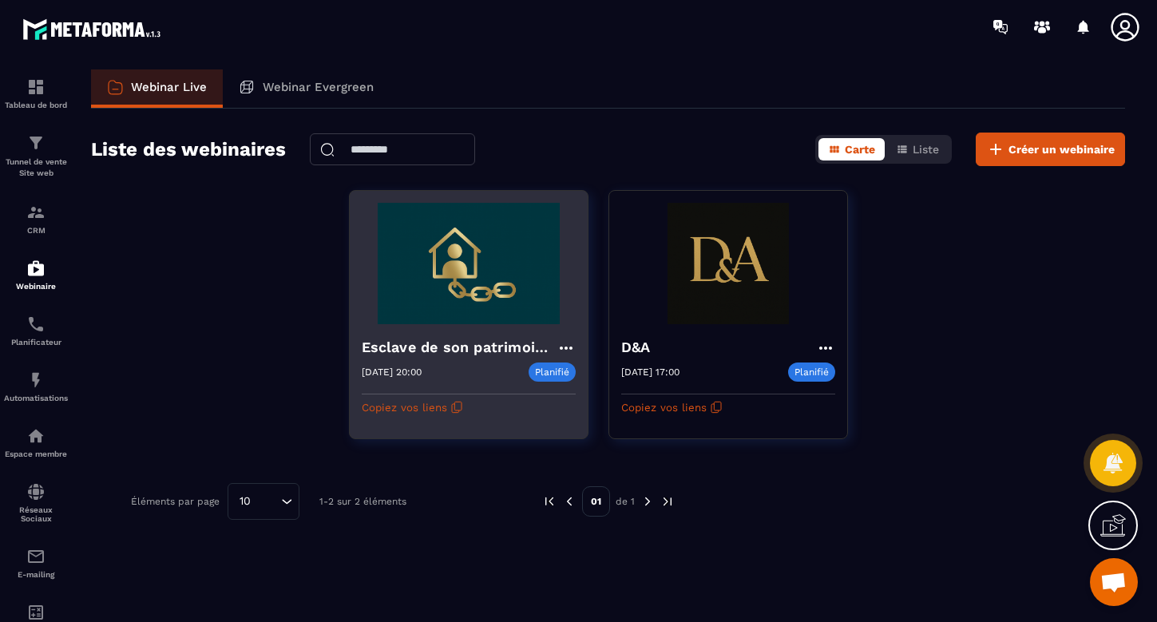
click at [436, 228] on img at bounding box center [469, 263] width 214 height 121
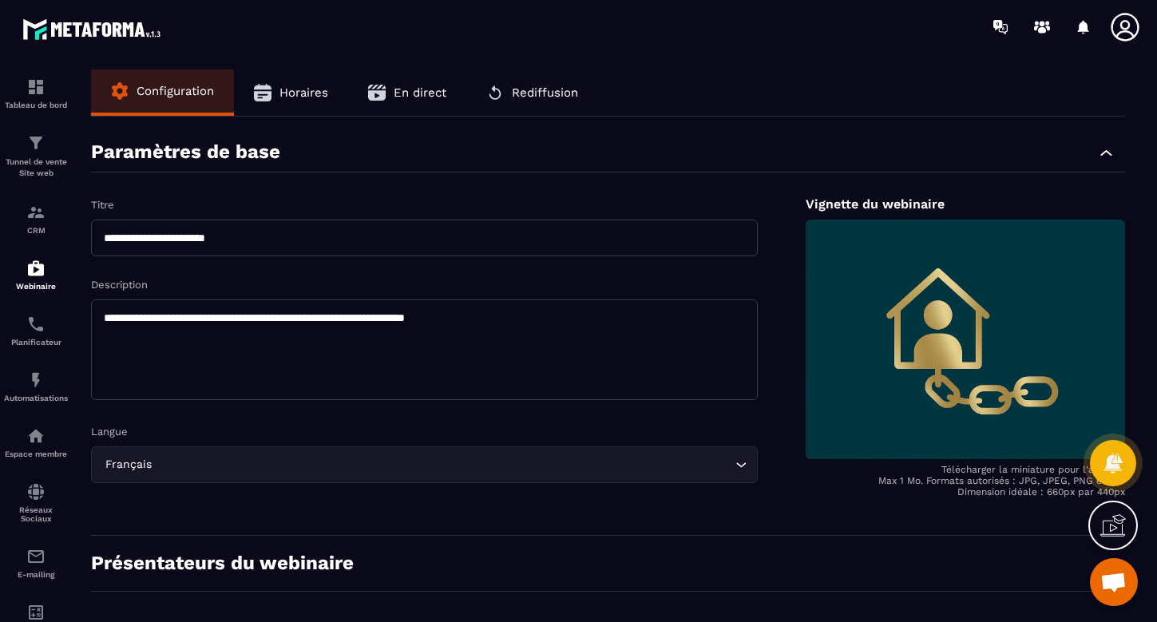
click at [294, 90] on span "Horaires" at bounding box center [303, 92] width 49 height 14
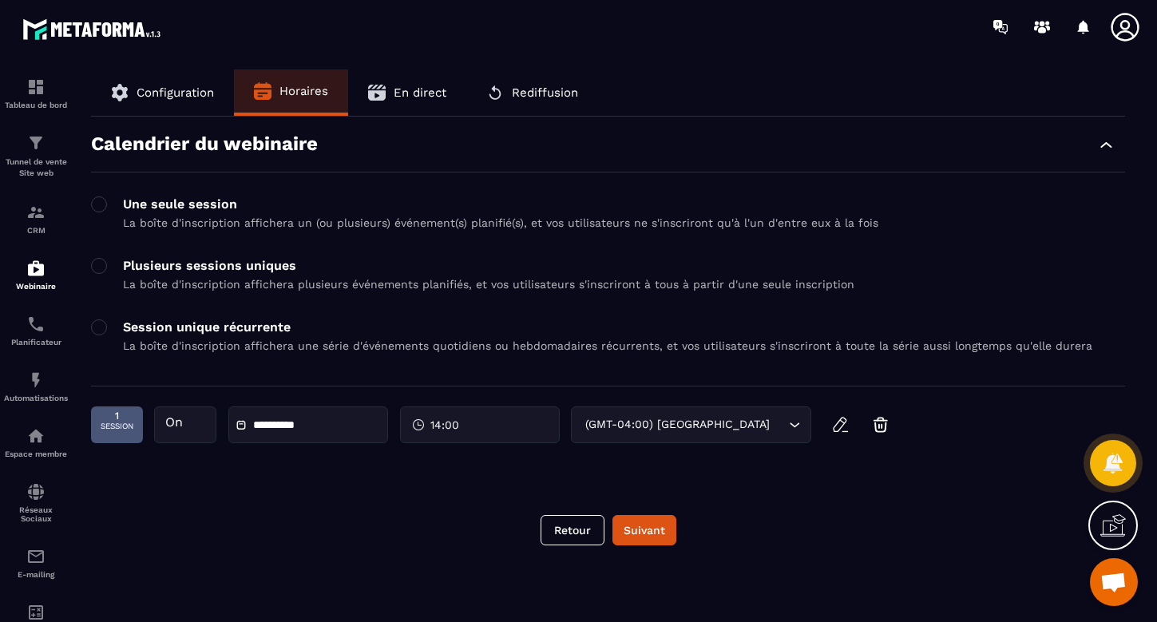
click at [177, 93] on div "Tableau de bord Tunnel de vente Site web CRM Webinaire Planificateur Automatisa…" at bounding box center [136, 336] width 272 height 566
click at [158, 91] on div "Tableau de bord Tunnel de vente Site web CRM Webinaire Planificateur Automatisa…" at bounding box center [136, 336] width 272 height 566
click at [124, 89] on div "Tableau de bord Tunnel de vente Site web CRM Webinaire Planificateur Automatisa…" at bounding box center [136, 336] width 272 height 566
click at [798, 422] on div "**********" at bounding box center [451, 424] width 720 height 37
click at [795, 430] on div "**********" at bounding box center [451, 424] width 720 height 37
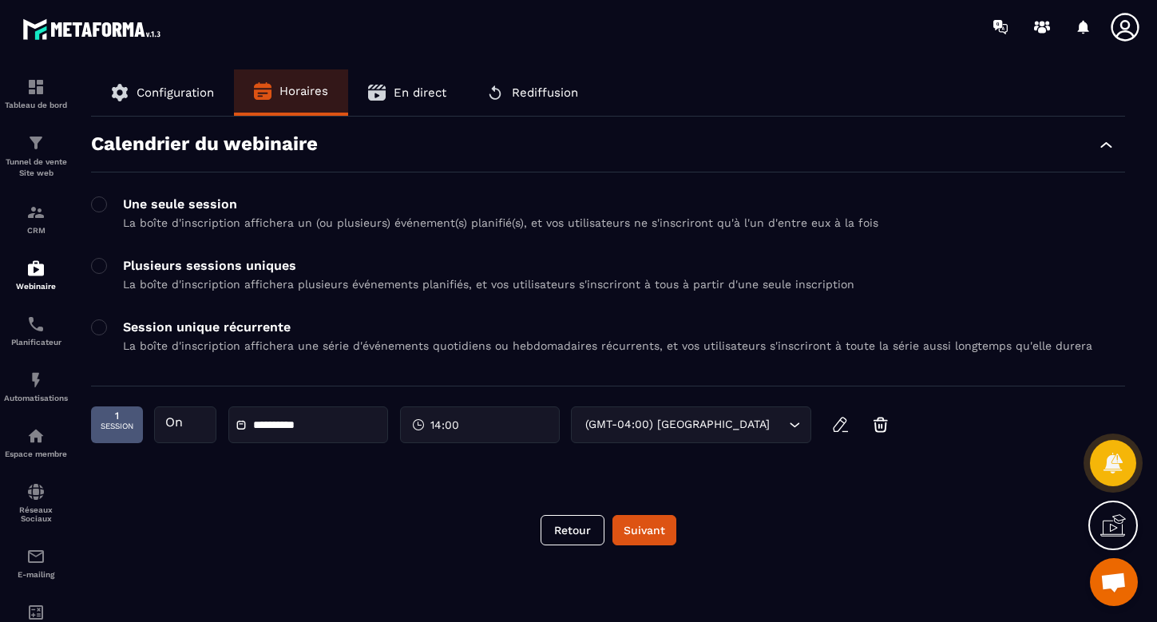
click at [425, 82] on button "En direct" at bounding box center [407, 92] width 118 height 46
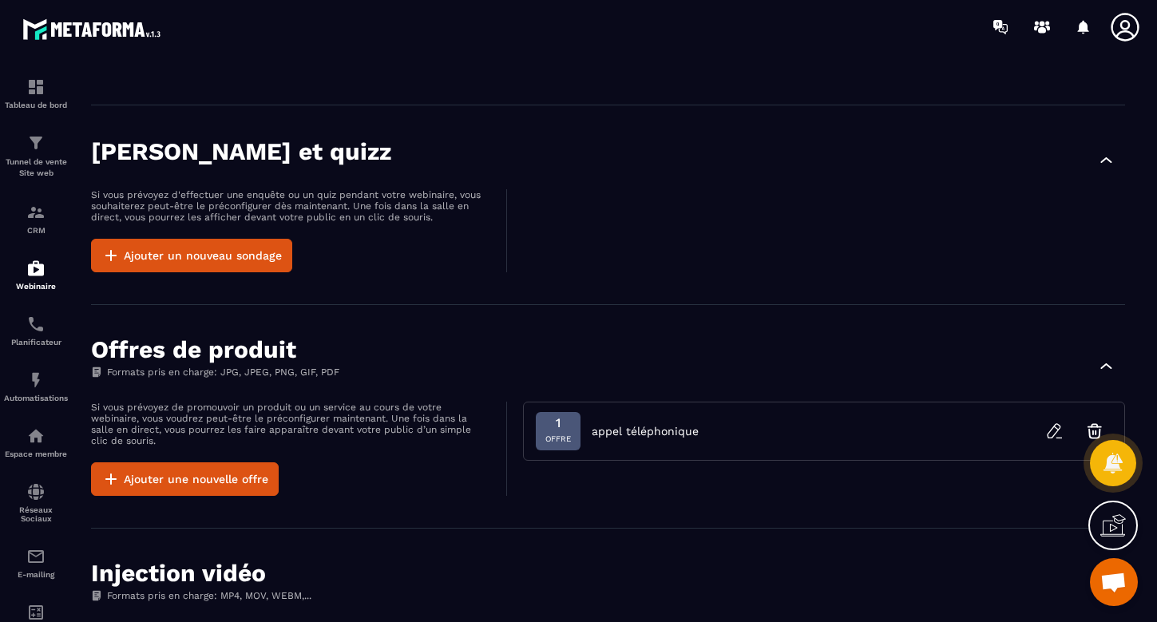
scroll to position [325, 0]
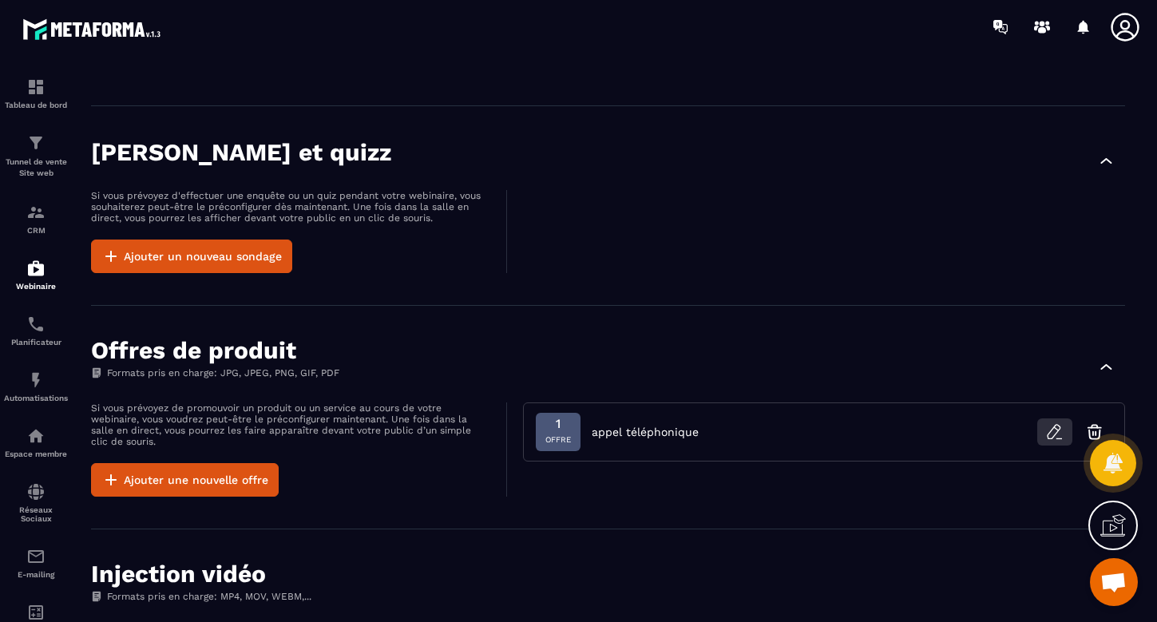
click at [1053, 432] on icon "button" at bounding box center [1054, 431] width 19 height 19
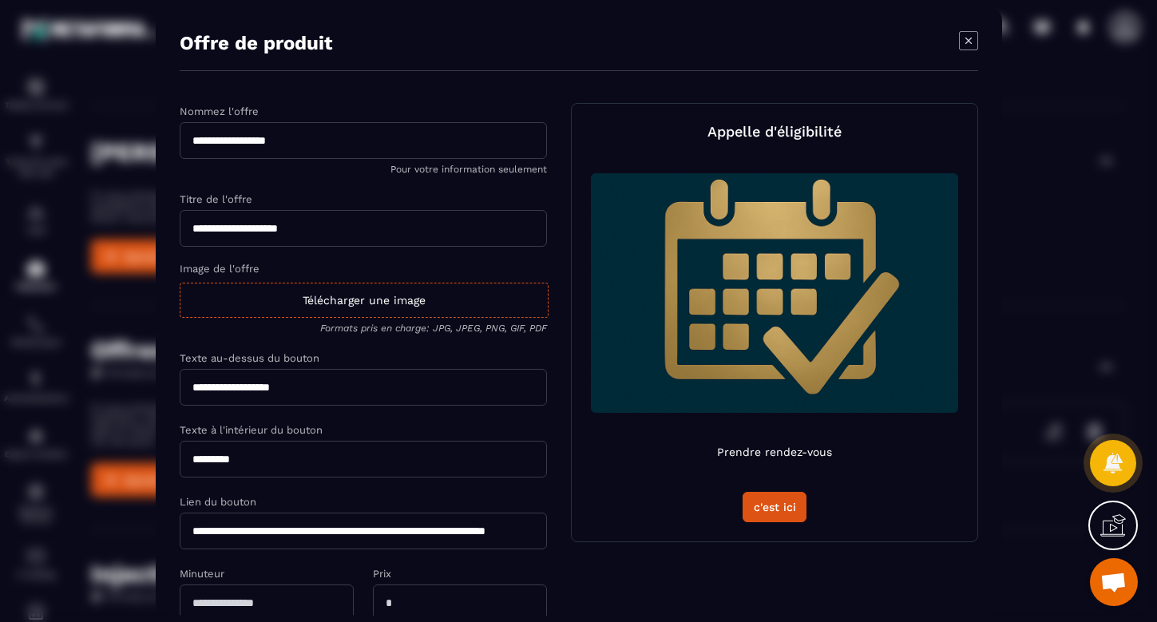
scroll to position [0, 0]
click at [778, 507] on div "Appelle d'éligibilité Prendre rendez-vous c'est ici" at bounding box center [774, 322] width 367 height 399
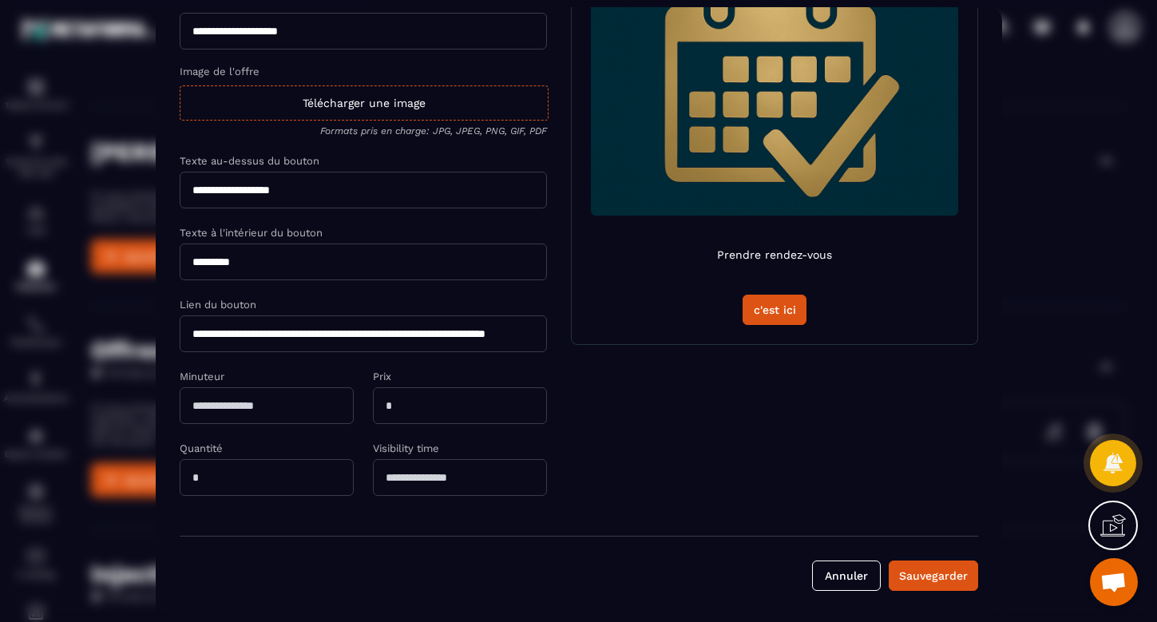
scroll to position [197, 0]
click at [845, 574] on button "Annuler" at bounding box center [846, 575] width 69 height 30
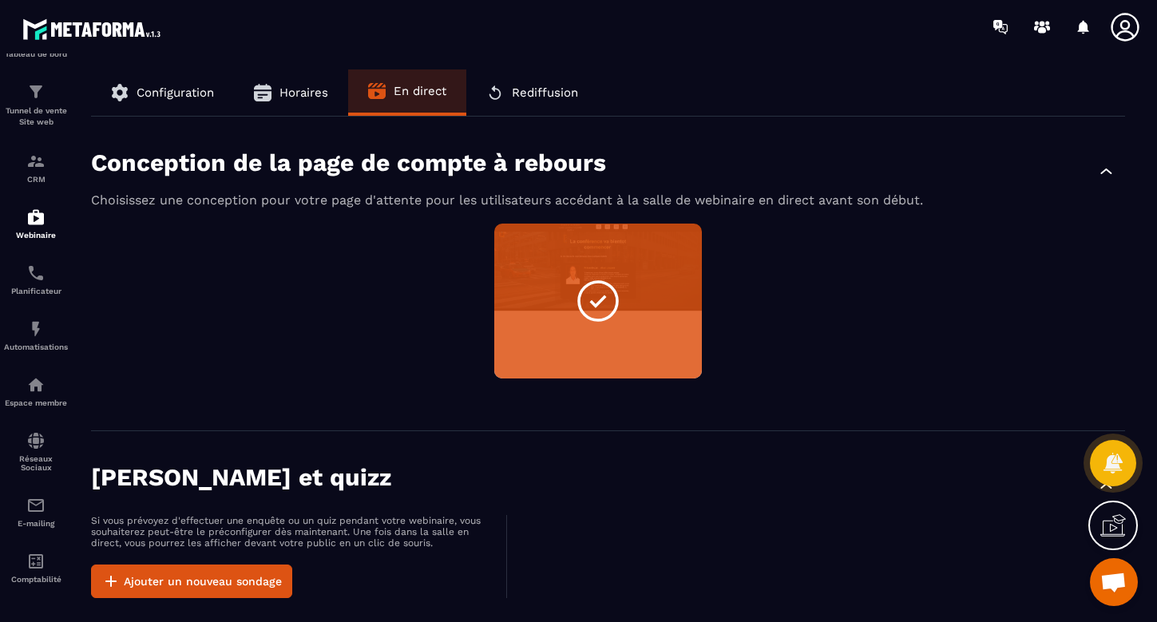
scroll to position [0, 0]
click at [41, 276] on img at bounding box center [35, 272] width 19 height 19
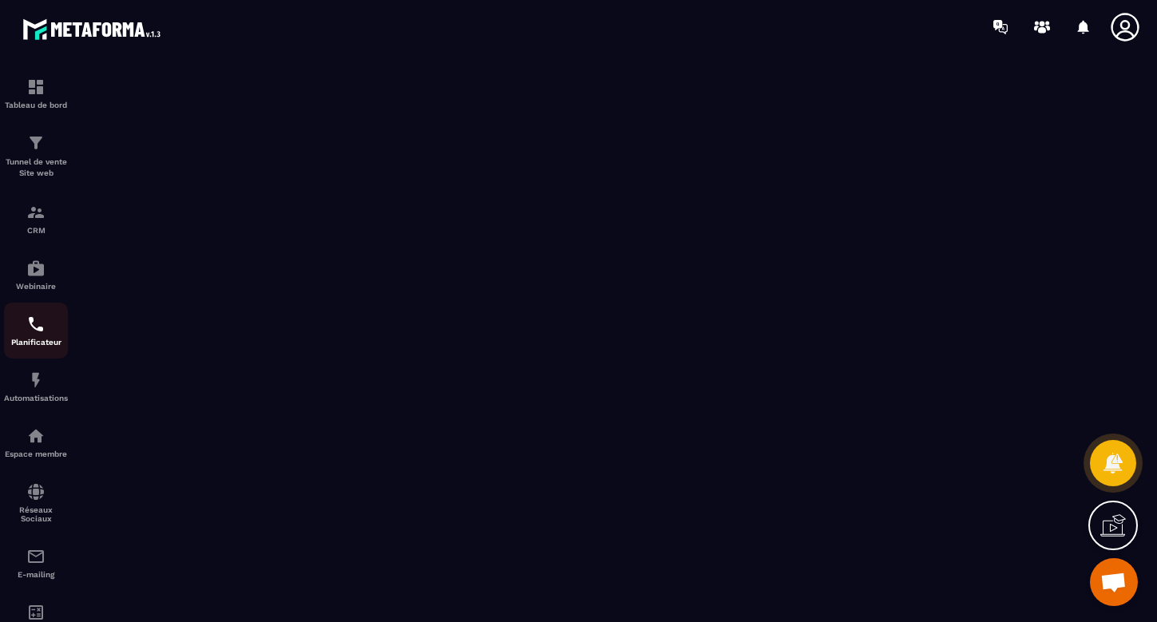
click at [40, 330] on img at bounding box center [35, 324] width 19 height 19
click at [30, 284] on p "Webinaire" at bounding box center [36, 286] width 64 height 9
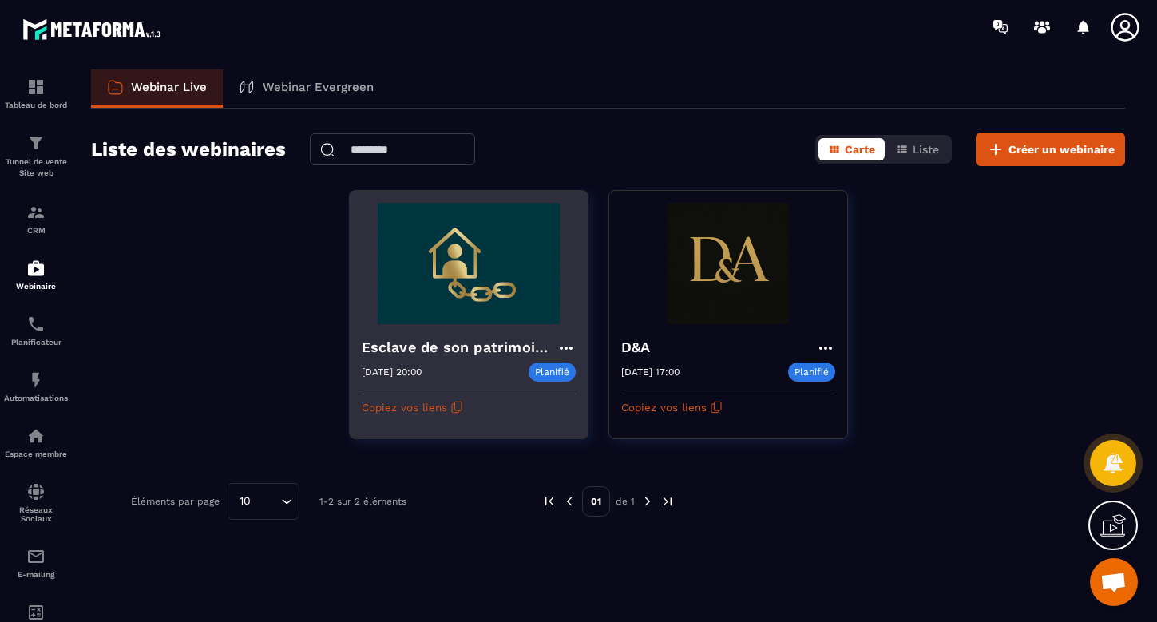
click at [467, 303] on img at bounding box center [469, 263] width 214 height 121
click at [450, 407] on icon "button" at bounding box center [456, 407] width 13 height 13
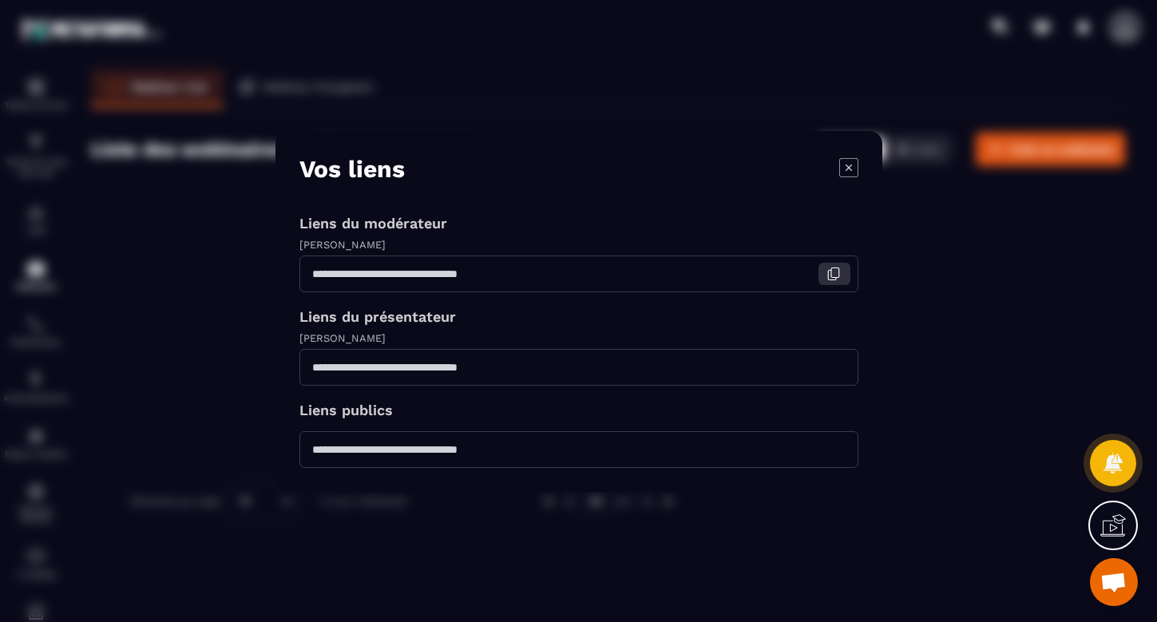
click at [835, 268] on icon "Modal window" at bounding box center [833, 274] width 14 height 14
click at [851, 164] on icon "Modal window" at bounding box center [848, 167] width 6 height 6
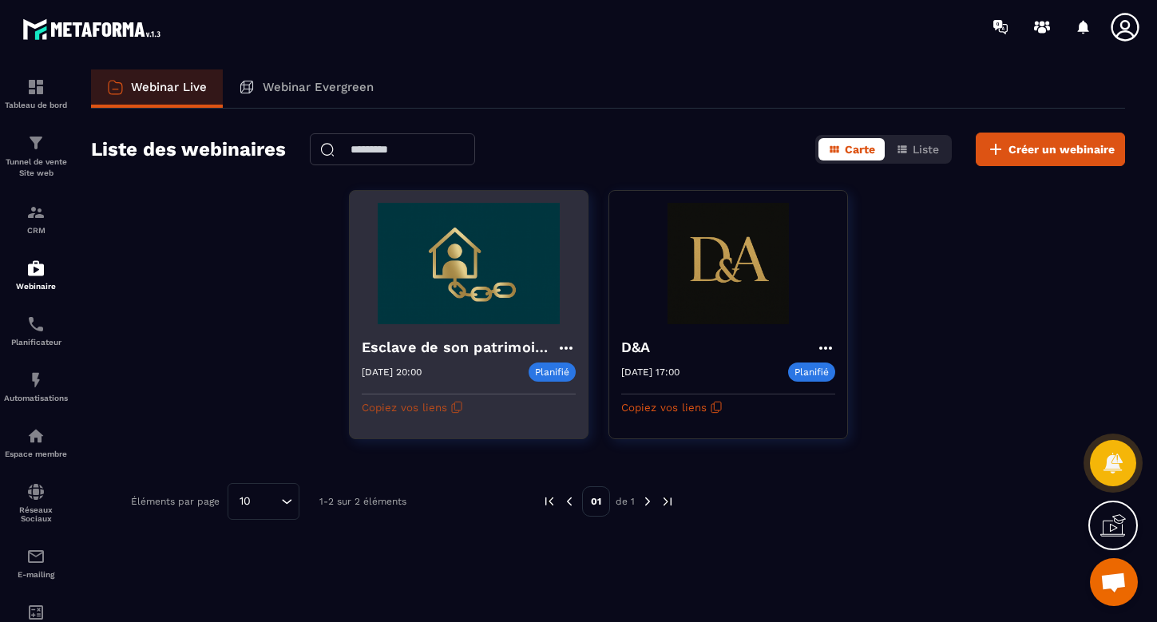
click at [450, 409] on icon "button" at bounding box center [456, 407] width 13 height 13
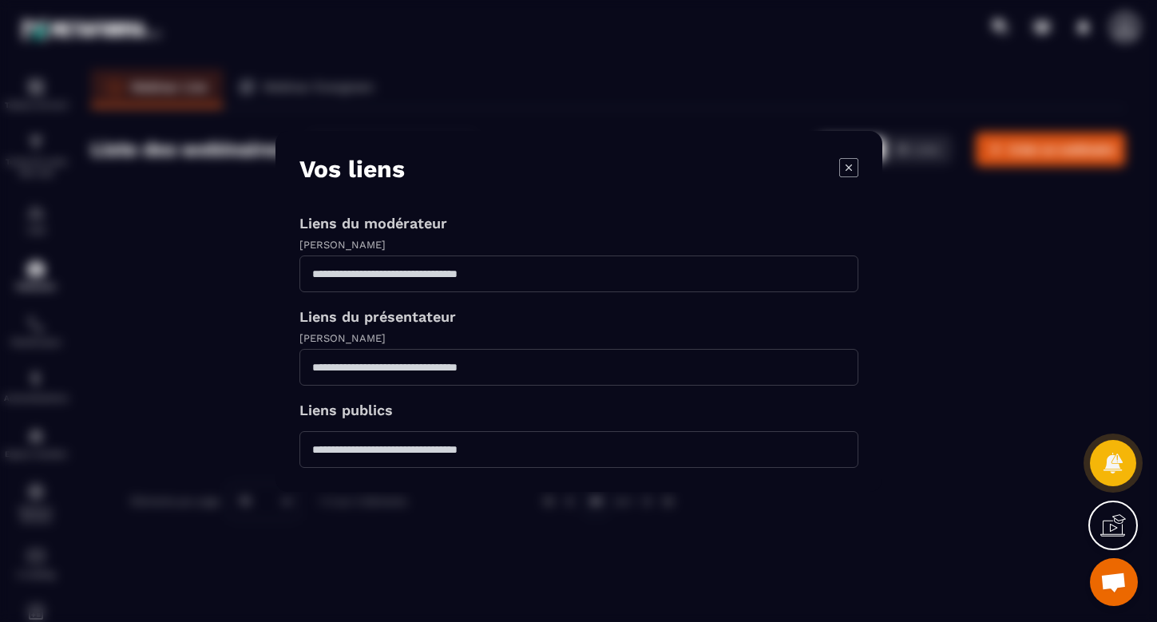
click at [196, 304] on div "Modal window" at bounding box center [578, 311] width 1157 height 622
click at [845, 168] on icon "Modal window" at bounding box center [848, 166] width 19 height 19
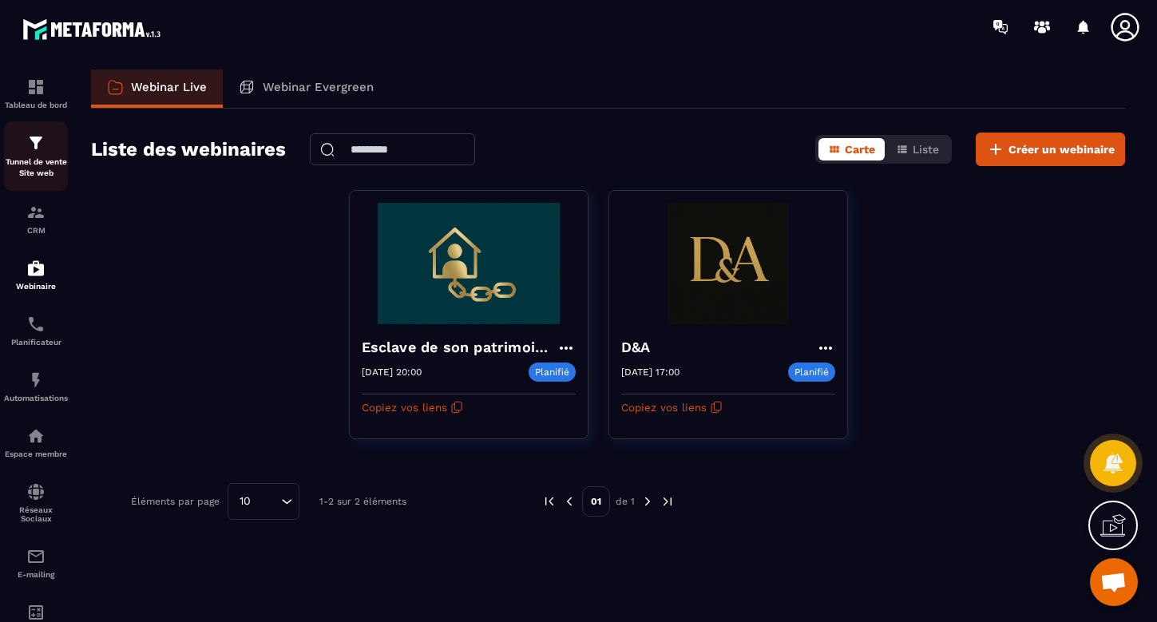
click at [40, 152] on div "Tunnel de vente Site web" at bounding box center [36, 156] width 64 height 46
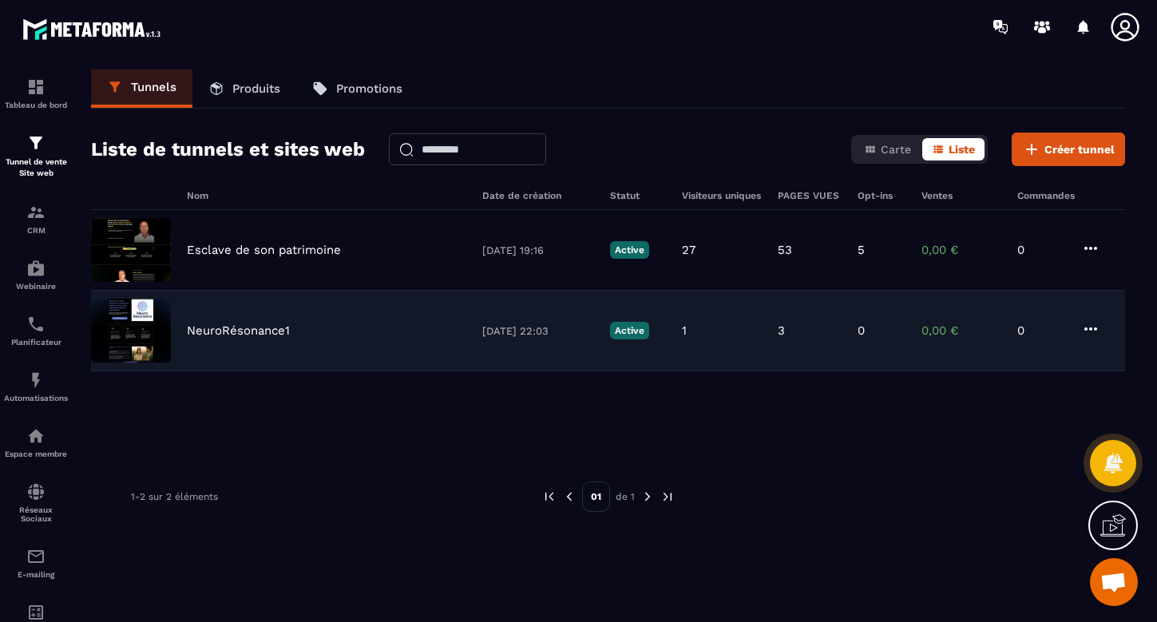
click at [252, 331] on p "NeuroRésonance1" at bounding box center [238, 330] width 103 height 14
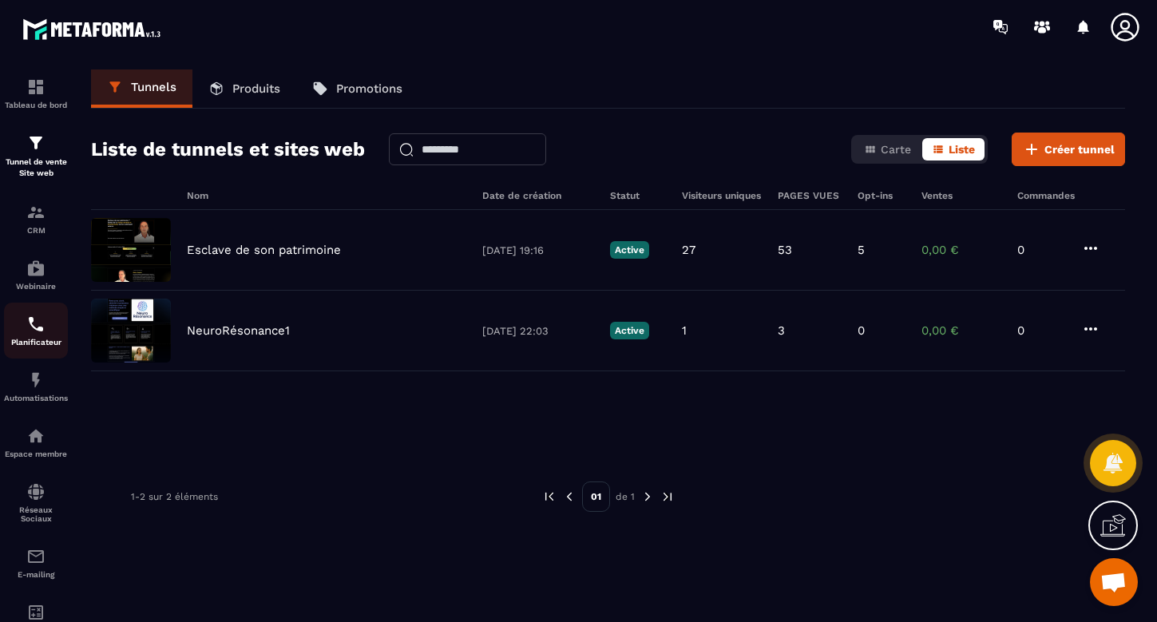
click at [43, 334] on div "Planificateur" at bounding box center [36, 331] width 64 height 32
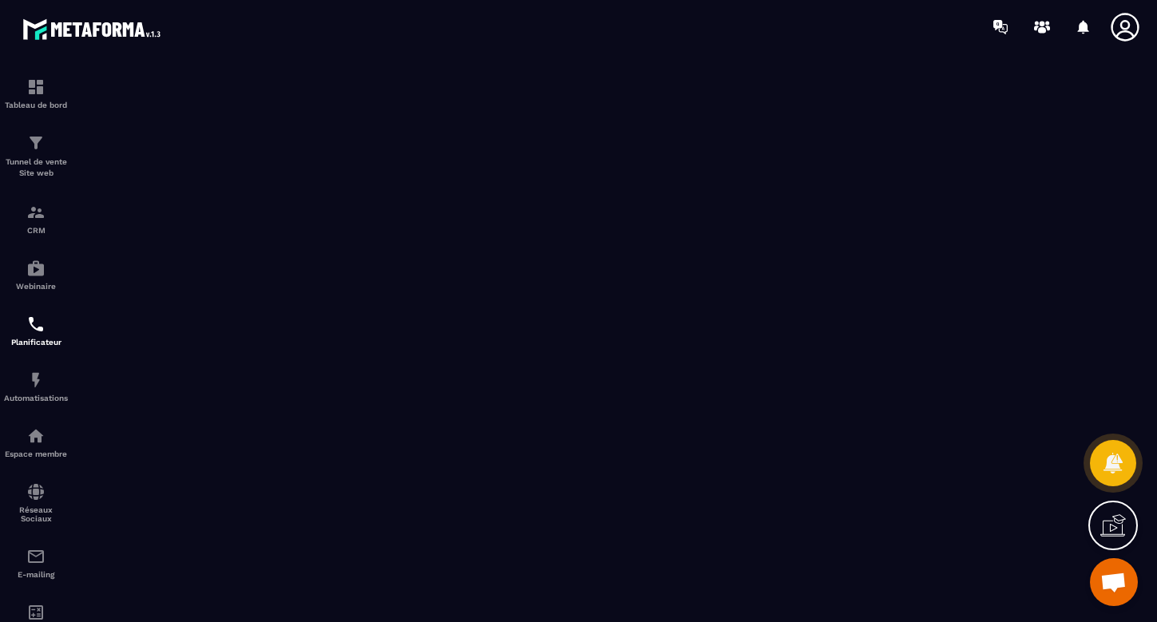
click at [1123, 23] on icon at bounding box center [1125, 27] width 32 height 32
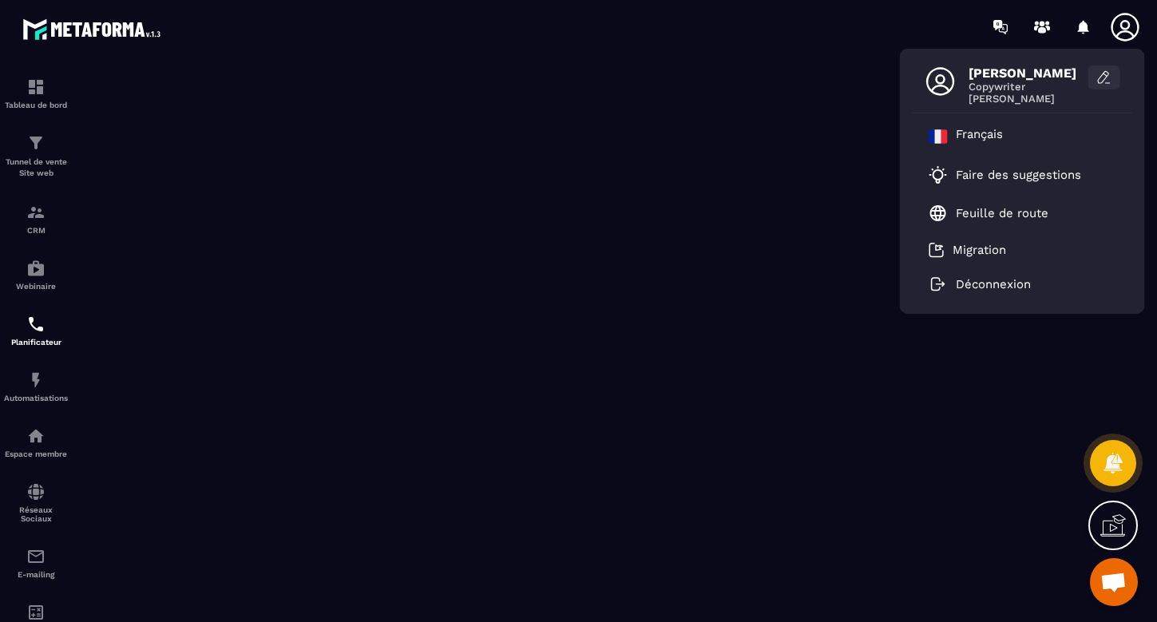
click at [1097, 75] on icon at bounding box center [1104, 77] width 16 height 16
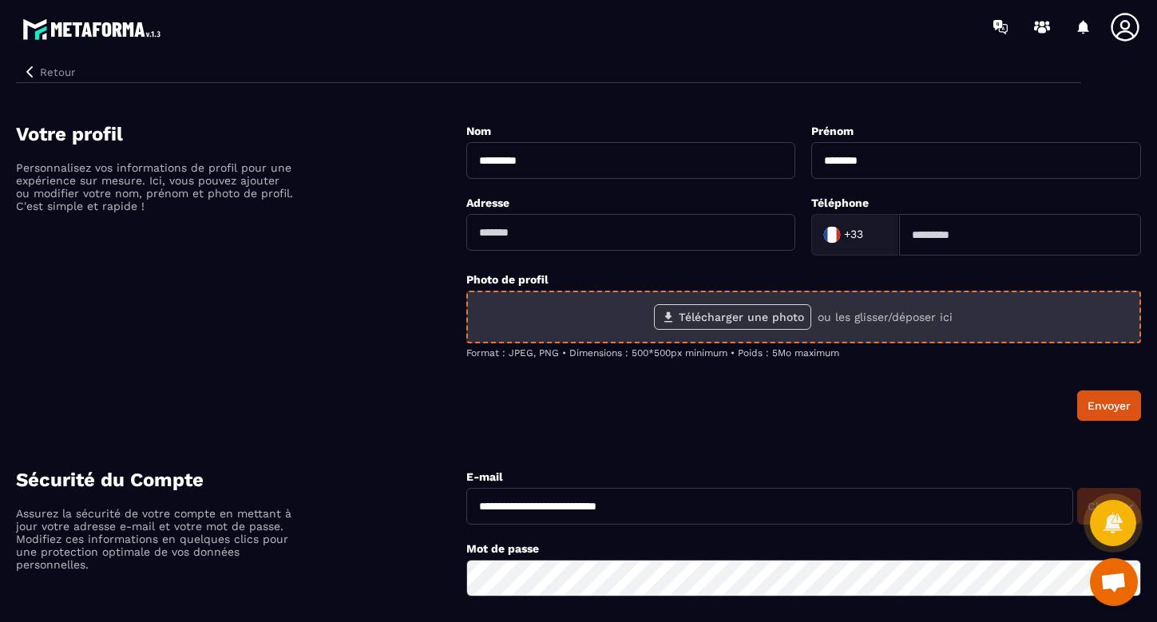
click at [711, 318] on label "Télécharger une photo" at bounding box center [732, 317] width 157 height 26
click at [0, 0] on input "Télécharger une photo" at bounding box center [0, 0] width 0 height 0
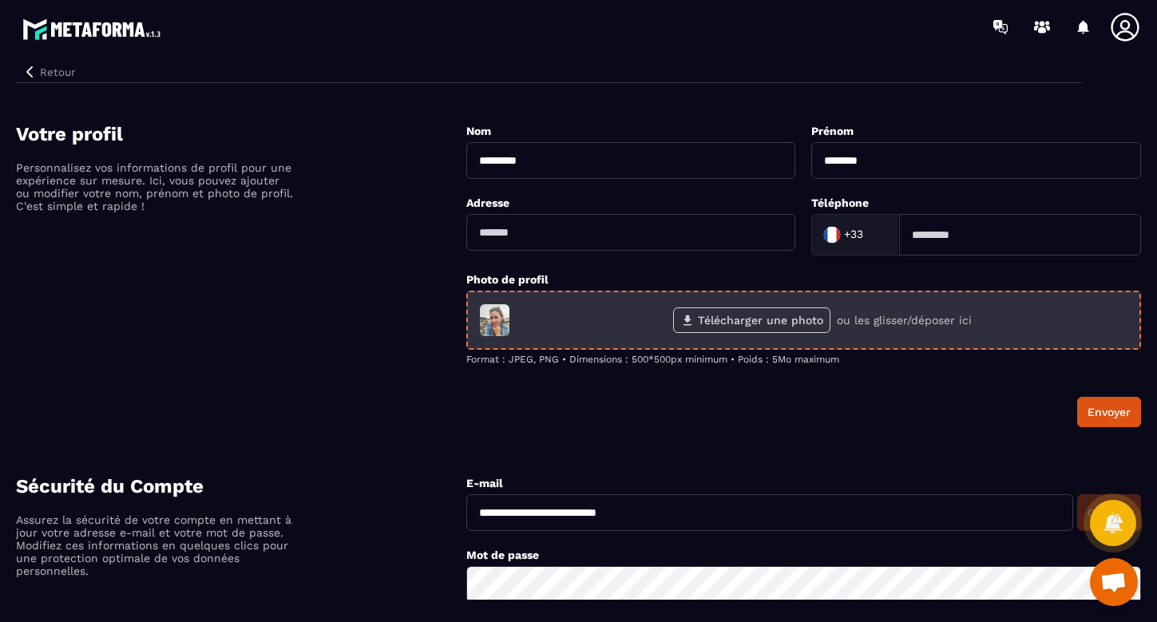
click at [782, 322] on label "Télécharger une photo" at bounding box center [751, 320] width 157 height 26
click at [0, 0] on input "Télécharger une photo" at bounding box center [0, 0] width 0 height 0
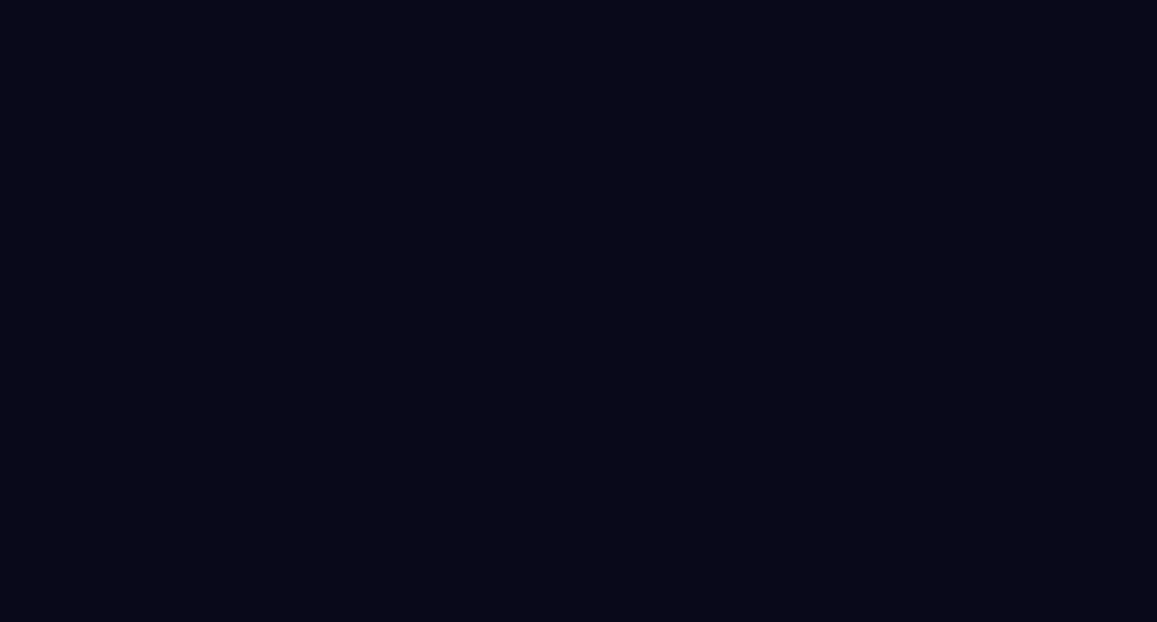
select select "******"
select select "*****"
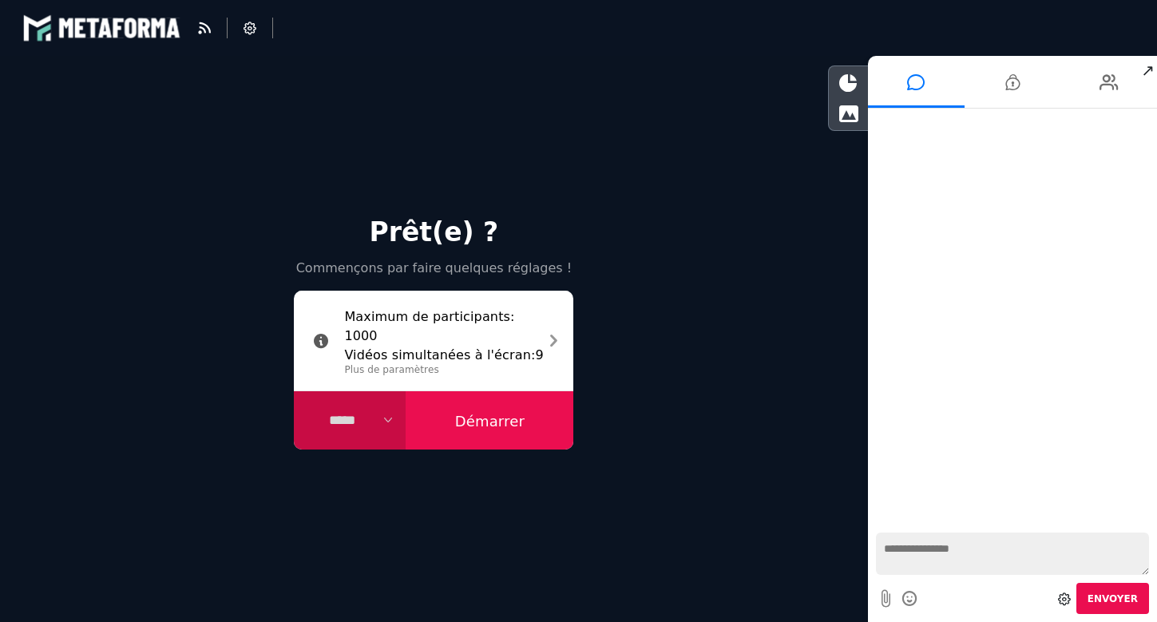
click at [495, 424] on button "Démarrer" at bounding box center [490, 420] width 168 height 59
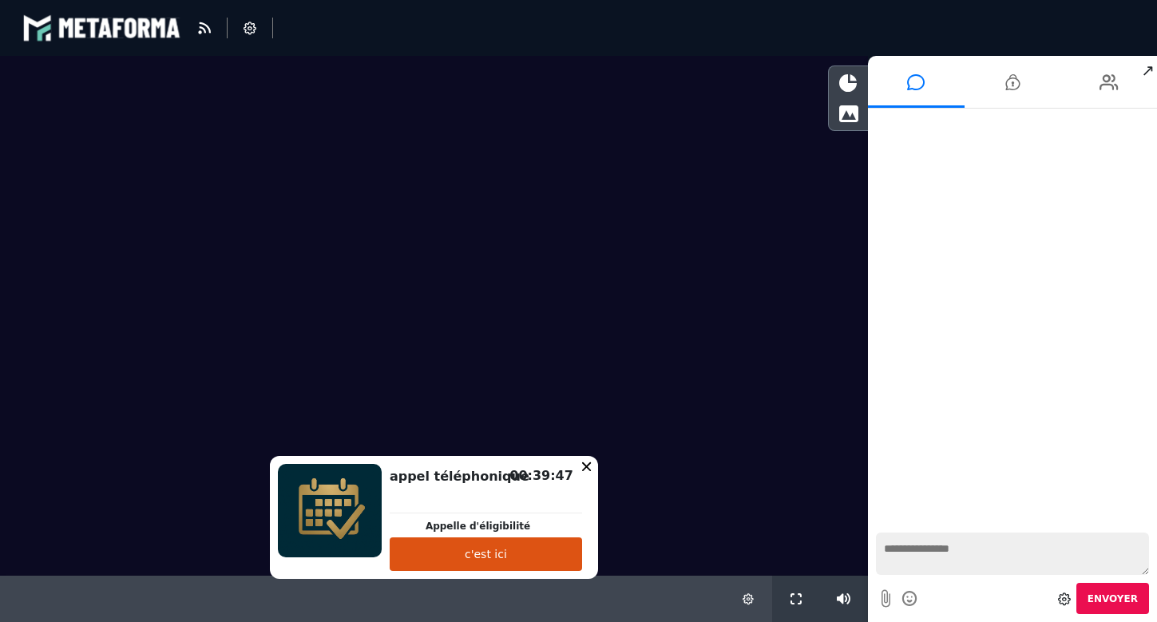
click at [150, 124] on video at bounding box center [434, 272] width 868 height 432
